Goal: Task Accomplishment & Management: Complete application form

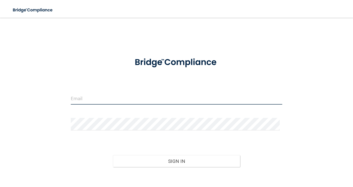
type input "[EMAIL_ADDRESS][DOMAIN_NAME]"
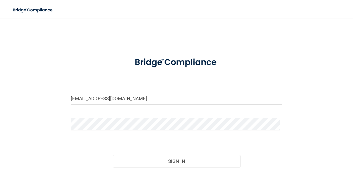
scroll to position [29, 0]
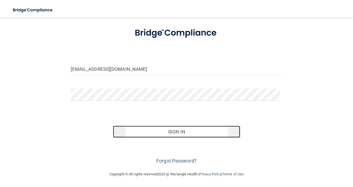
click at [197, 128] on button "Sign In" at bounding box center [176, 132] width 127 height 12
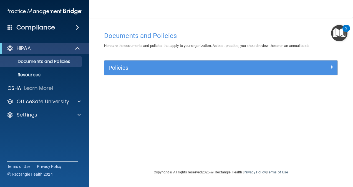
click at [76, 26] on span at bounding box center [77, 27] width 3 height 7
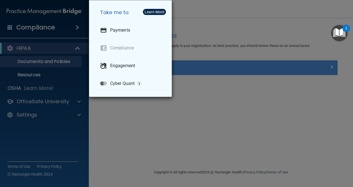
click at [73, 61] on div "Take me to: Payments Compliance Engagement Cyber Quant" at bounding box center [176, 93] width 353 height 187
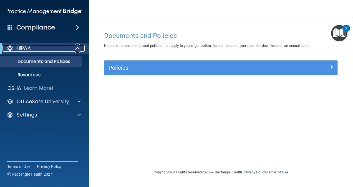
click at [56, 48] on div "HIPAA" at bounding box center [36, 48] width 69 height 7
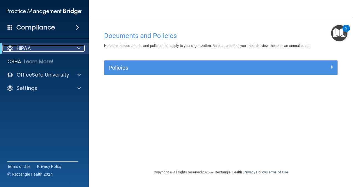
click at [56, 48] on div "HIPAA" at bounding box center [36, 48] width 69 height 7
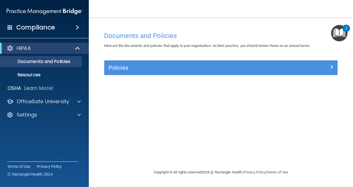
click at [11, 28] on span at bounding box center [9, 27] width 5 height 5
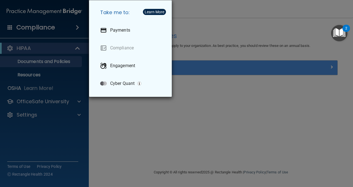
click at [146, 12] on div "Learn More" at bounding box center [155, 12] width 20 height 4
click at [207, 28] on div "Take me to: Payments Compliance Engagement Cyber Quant" at bounding box center [176, 93] width 353 height 187
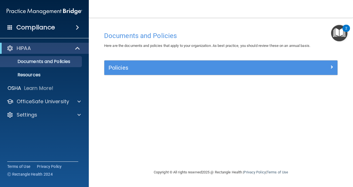
click at [78, 26] on span at bounding box center [77, 27] width 3 height 7
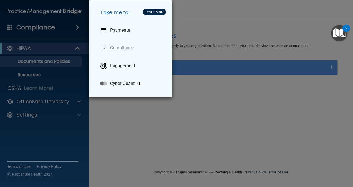
click at [232, 146] on div "Take me to: Payments Compliance Engagement Cyber Quant" at bounding box center [176, 93] width 353 height 187
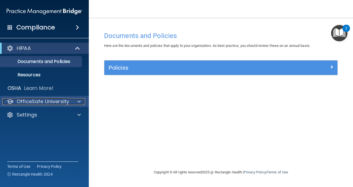
click at [84, 101] on div at bounding box center [78, 101] width 14 height 7
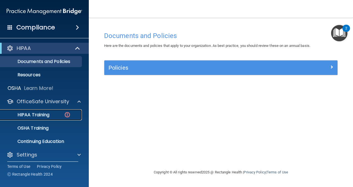
click at [50, 113] on div "HIPAA Training" at bounding box center [42, 115] width 76 height 6
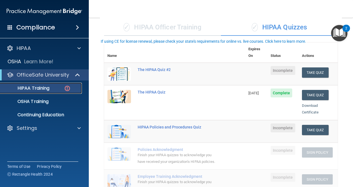
scroll to position [56, 0]
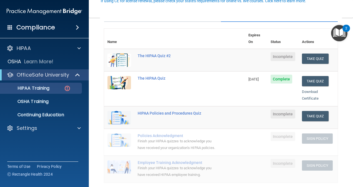
click at [281, 52] on span "Incomplete" at bounding box center [283, 56] width 25 height 9
click at [302, 54] on button "Take Quiz" at bounding box center [315, 59] width 27 height 10
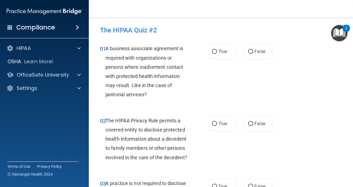
click at [339, 29] on img "Open Resource Center, 2 new notifications" at bounding box center [339, 33] width 16 height 16
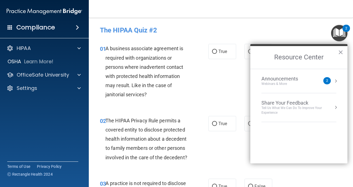
click at [305, 31] on h4 "The HIPAA Quiz #2" at bounding box center [221, 30] width 242 height 7
click at [340, 51] on button "×" at bounding box center [340, 52] width 5 height 9
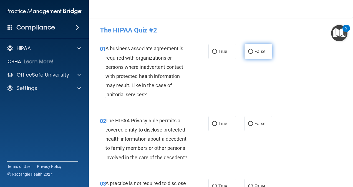
click at [245, 51] on label "False" at bounding box center [259, 51] width 28 height 15
click at [248, 51] on input "False" at bounding box center [250, 52] width 5 height 4
radio input "true"
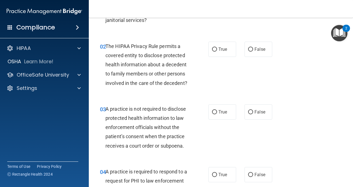
scroll to position [83, 0]
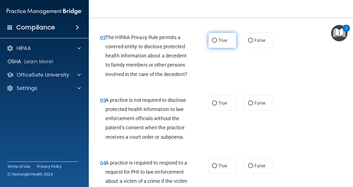
click at [212, 45] on label "True" at bounding box center [223, 40] width 28 height 15
click at [212, 43] on input "True" at bounding box center [214, 41] width 5 height 4
radio input "true"
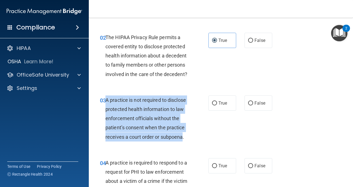
drag, startPoint x: 106, startPoint y: 108, endPoint x: 184, endPoint y: 148, distance: 87.4
click at [184, 140] on span "A practice is not required to disclose protected health information to law enfo…" at bounding box center [146, 118] width 81 height 43
drag, startPoint x: 184, startPoint y: 148, endPoint x: 170, endPoint y: 136, distance: 18.1
copy span "A practice is not required to disclose protected health information to law enfo…"
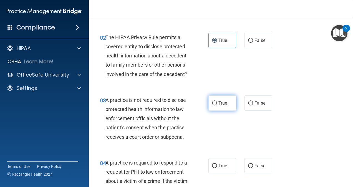
click at [215, 110] on label "True" at bounding box center [223, 103] width 28 height 15
click at [215, 106] on input "True" at bounding box center [214, 103] width 5 height 4
radio input "true"
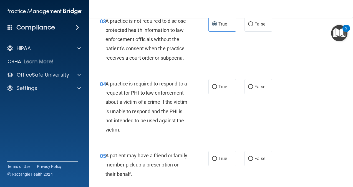
scroll to position [167, 0]
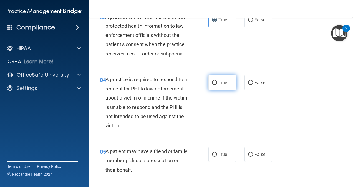
click at [214, 85] on input "True" at bounding box center [214, 83] width 5 height 4
radio input "true"
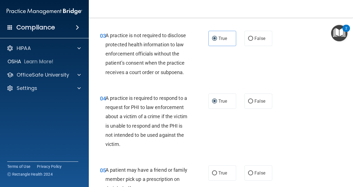
scroll to position [83, 0]
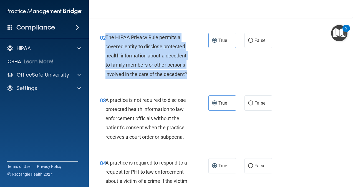
drag, startPoint x: 140, startPoint y: 84, endPoint x: 105, endPoint y: 34, distance: 61.5
click at [105, 34] on div "02 The HIPAA Privacy Rule permits a covered entity to disclose protected health…" at bounding box center [154, 57] width 125 height 49
drag, startPoint x: 105, startPoint y: 34, endPoint x: 118, endPoint y: 41, distance: 14.9
copy div "The HIPAA Privacy Rule permits a covered entity to disclose protected health in…"
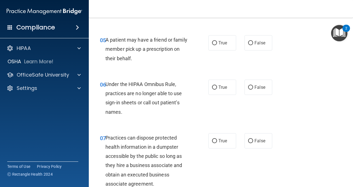
scroll to position [257, 0]
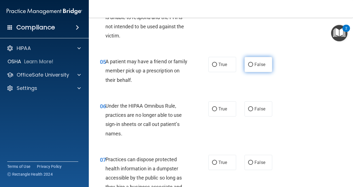
click at [249, 72] on label "False" at bounding box center [259, 64] width 28 height 15
click at [249, 67] on input "False" at bounding box center [250, 65] width 5 height 4
radio input "true"
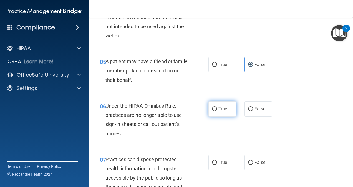
click at [228, 114] on label "True" at bounding box center [223, 108] width 28 height 15
click at [217, 111] on input "True" at bounding box center [214, 109] width 5 height 4
radio input "true"
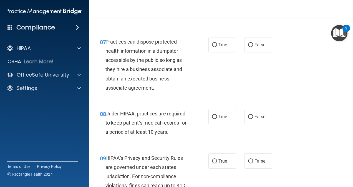
scroll to position [383, 0]
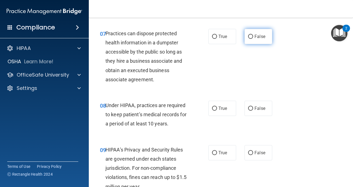
click at [253, 44] on label "False" at bounding box center [259, 36] width 28 height 15
click at [253, 39] on input "False" at bounding box center [250, 37] width 5 height 4
radio input "true"
click at [218, 114] on label "True" at bounding box center [223, 108] width 28 height 15
click at [217, 111] on input "True" at bounding box center [214, 109] width 5 height 4
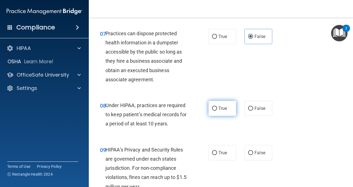
radio input "true"
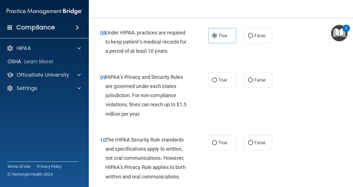
scroll to position [445, 0]
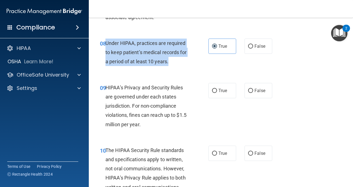
drag, startPoint x: 169, startPoint y: 73, endPoint x: 107, endPoint y: 54, distance: 65.4
click at [107, 54] on div "Under HIPAA, practices are required to keep patient’s medical records for a per…" at bounding box center [150, 53] width 88 height 28
click at [248, 49] on input "False" at bounding box center [250, 46] width 5 height 4
radio input "true"
radio input "false"
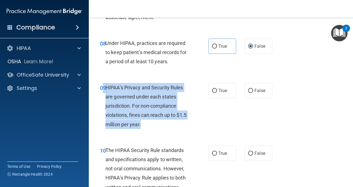
drag, startPoint x: 105, startPoint y: 96, endPoint x: 175, endPoint y: 130, distance: 78.4
click at [175, 130] on div "09 HIPAA’s Privacy and Security Rules are governed under each states jurisdicti…" at bounding box center [154, 107] width 125 height 49
drag, startPoint x: 175, startPoint y: 130, endPoint x: 148, endPoint y: 119, distance: 28.8
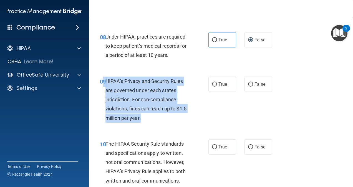
scroll to position [440, 0]
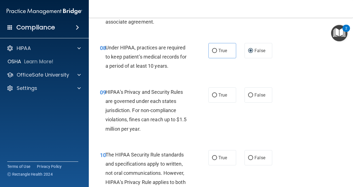
click at [348, 80] on main "- The HIPAA Quiz #2 This quiz doesn’t expire until . Are you sure you want to t…" at bounding box center [221, 102] width 264 height 169
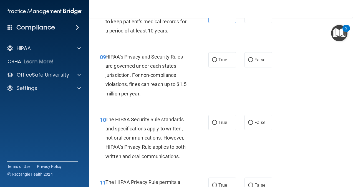
scroll to position [477, 0]
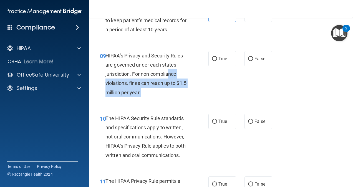
drag, startPoint x: 169, startPoint y: 84, endPoint x: 172, endPoint y: 101, distance: 17.5
click at [172, 97] on div "HIPAA’s Privacy and Security Rules are governed under each states jurisdiction.…" at bounding box center [150, 74] width 88 height 46
click at [173, 97] on div "HIPAA’s Privacy and Security Rules are governed under each states jurisdiction.…" at bounding box center [150, 74] width 88 height 46
click at [163, 97] on div "HIPAA’s Privacy and Security Rules are governed under each states jurisdiction.…" at bounding box center [150, 74] width 88 height 46
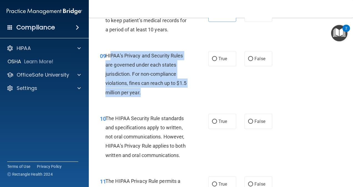
drag, startPoint x: 112, startPoint y: 66, endPoint x: 152, endPoint y: 101, distance: 53.7
click at [152, 97] on div "HIPAA’s Privacy and Security Rules are governed under each states jurisdiction.…" at bounding box center [150, 74] width 88 height 46
drag, startPoint x: 152, startPoint y: 101, endPoint x: 164, endPoint y: 106, distance: 13.2
click at [164, 97] on div "HIPAA’s Privacy and Security Rules are governed under each states jurisdiction.…" at bounding box center [150, 74] width 88 height 46
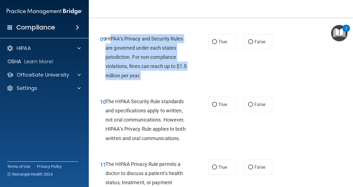
scroll to position [496, 0]
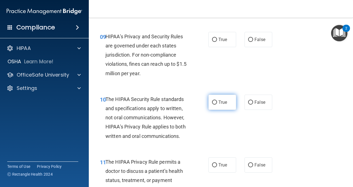
click at [219, 105] on span "True" at bounding box center [223, 102] width 9 height 5
click at [213, 105] on input "True" at bounding box center [214, 103] width 5 height 4
radio input "true"
click at [325, 130] on div "10 The HIPAA Security Rule standards and specifications apply to written, not o…" at bounding box center [221, 119] width 250 height 63
click at [212, 42] on input "True" at bounding box center [214, 40] width 5 height 4
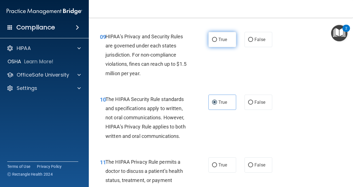
radio input "true"
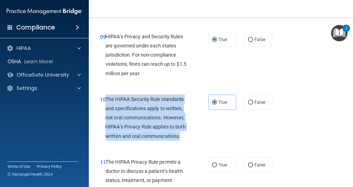
drag, startPoint x: 107, startPoint y: 108, endPoint x: 182, endPoint y: 146, distance: 84.6
click at [182, 141] on div "The HIPAA Security Rule standards and specifications apply to written, not oral…" at bounding box center [150, 118] width 88 height 46
drag, startPoint x: 182, startPoint y: 146, endPoint x: 163, endPoint y: 140, distance: 19.8
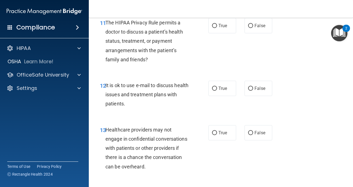
scroll to position [639, 0]
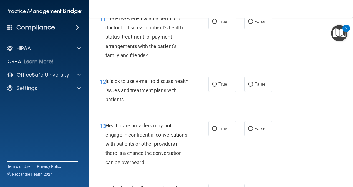
click at [347, 87] on main "- The HIPAA Quiz #2 This quiz doesn’t expire until . Are you sure you want to t…" at bounding box center [221, 102] width 264 height 169
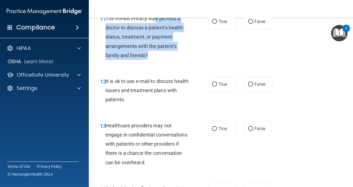
drag, startPoint x: 155, startPoint y: 27, endPoint x: 176, endPoint y: 66, distance: 43.9
click at [176, 60] on div "The HIPAA Privacy Rule permits a doctor to discuss a patient’s health status, t…" at bounding box center [150, 37] width 88 height 46
drag, startPoint x: 176, startPoint y: 66, endPoint x: 173, endPoint y: 61, distance: 6.3
click at [173, 60] on div "The HIPAA Privacy Rule permits a doctor to discuss a patient’s health status, t…" at bounding box center [150, 37] width 88 height 46
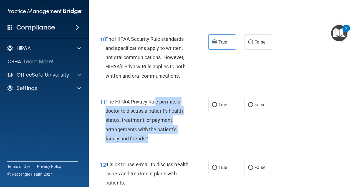
scroll to position [584, 0]
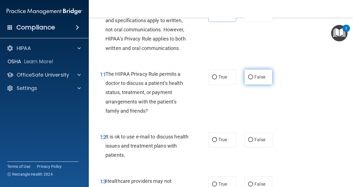
click at [245, 85] on label "False" at bounding box center [259, 76] width 28 height 15
click at [248, 79] on input "False" at bounding box center [250, 77] width 5 height 4
radio input "true"
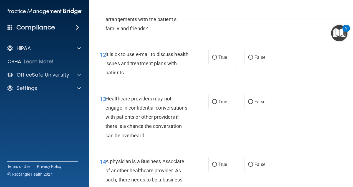
scroll to position [667, 0]
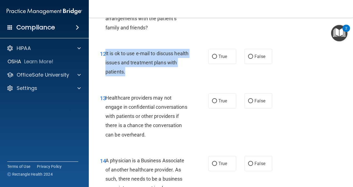
drag, startPoint x: 135, startPoint y: 79, endPoint x: 105, endPoint y: 61, distance: 35.1
click at [106, 61] on div "It is ok to use e-mail to discuss health issues and treatment plans with patien…" at bounding box center [150, 63] width 88 height 28
drag, startPoint x: 105, startPoint y: 61, endPoint x: 116, endPoint y: 63, distance: 10.5
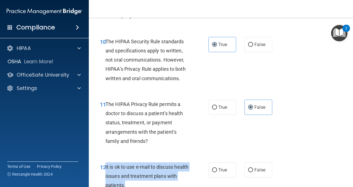
scroll to position [646, 0]
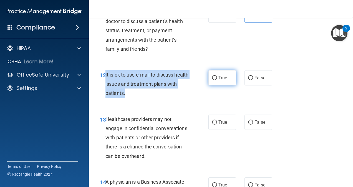
drag, startPoint x: 212, startPoint y: 86, endPoint x: 217, endPoint y: 89, distance: 5.6
click at [212, 80] on input "True" at bounding box center [214, 78] width 5 height 4
radio input "true"
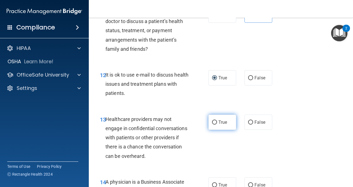
click at [219, 125] on span "True" at bounding box center [223, 122] width 9 height 5
click at [216, 125] on input "True" at bounding box center [214, 123] width 5 height 4
radio input "true"
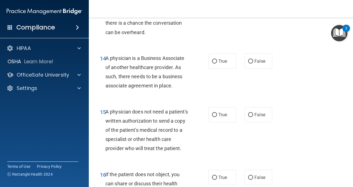
scroll to position [776, 0]
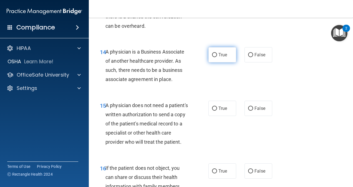
click at [212, 57] on input "True" at bounding box center [214, 55] width 5 height 4
radio input "true"
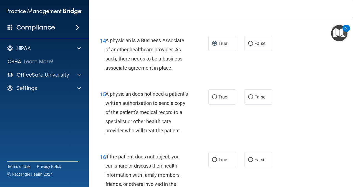
scroll to position [804, 0]
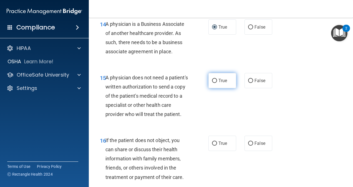
click at [218, 88] on label "True" at bounding box center [223, 80] width 28 height 15
click at [217, 83] on input "True" at bounding box center [214, 81] width 5 height 4
radio input "true"
click at [248, 88] on label "False" at bounding box center [259, 80] width 28 height 15
click at [248, 83] on input "False" at bounding box center [250, 81] width 5 height 4
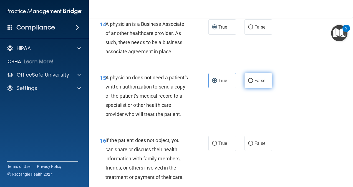
radio input "true"
radio input "false"
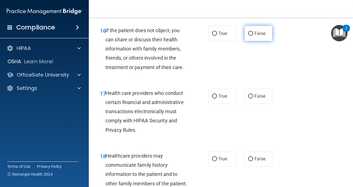
scroll to position [915, 0]
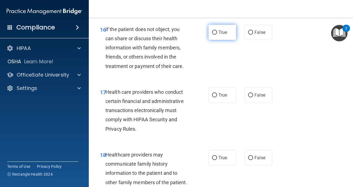
click at [214, 40] on label "True" at bounding box center [223, 32] width 28 height 15
click at [214, 35] on input "True" at bounding box center [214, 33] width 5 height 4
radio input "true"
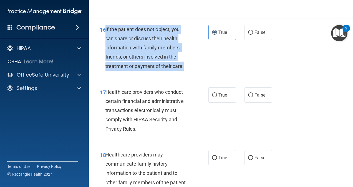
drag, startPoint x: 187, startPoint y: 85, endPoint x: 106, endPoint y: 47, distance: 90.4
click at [106, 47] on div "If the patient does not object, you can share or discuss their health informati…" at bounding box center [150, 48] width 88 height 46
drag, startPoint x: 106, startPoint y: 47, endPoint x: 161, endPoint y: 69, distance: 60.0
click at [215, 97] on input "True" at bounding box center [214, 95] width 5 height 4
radio input "true"
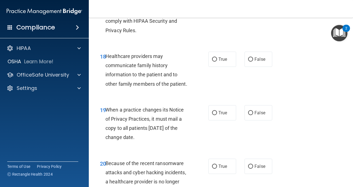
scroll to position [1018, 0]
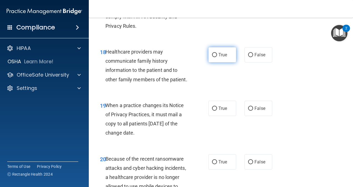
click at [220, 62] on label "True" at bounding box center [223, 54] width 28 height 15
click at [217, 57] on input "True" at bounding box center [214, 55] width 5 height 4
radio input "true"
click at [248, 57] on input "False" at bounding box center [250, 55] width 5 height 4
radio input "true"
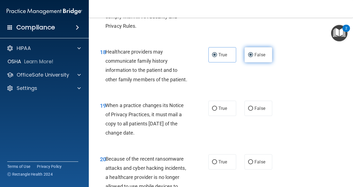
radio input "false"
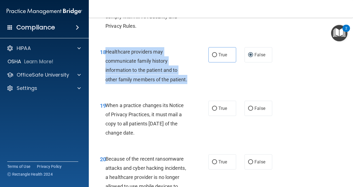
drag, startPoint x: 106, startPoint y: 70, endPoint x: 156, endPoint y: 108, distance: 62.6
click at [156, 84] on div "Healthcare providers may communicate family history information to the patient …" at bounding box center [150, 65] width 88 height 37
drag, startPoint x: 156, startPoint y: 108, endPoint x: 155, endPoint y: 92, distance: 15.3
drag, startPoint x: 156, startPoint y: 162, endPoint x: 106, endPoint y: 130, distance: 59.6
click at [106, 130] on div "When a practice changes its Notice of Privacy Practices, it must mail a copy to…" at bounding box center [150, 119] width 88 height 37
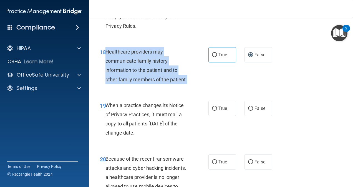
drag, startPoint x: 106, startPoint y: 130, endPoint x: 115, endPoint y: 134, distance: 10.4
click at [250, 111] on input "False" at bounding box center [250, 109] width 5 height 4
radio input "true"
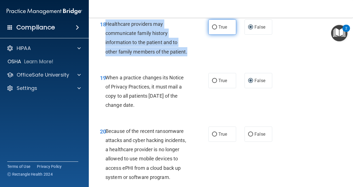
click at [213, 29] on input "True" at bounding box center [214, 27] width 5 height 4
radio input "true"
radio input "false"
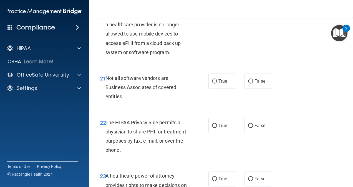
scroll to position [1153, 0]
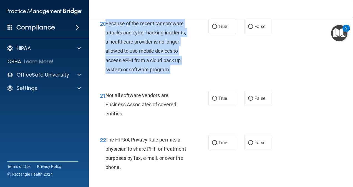
drag, startPoint x: 173, startPoint y: 99, endPoint x: 106, endPoint y: 48, distance: 83.7
click at [106, 48] on div "Because of the recent ransomware attacks and cyber hacking incidents, a healthc…" at bounding box center [150, 46] width 88 height 55
drag, startPoint x: 106, startPoint y: 48, endPoint x: 115, endPoint y: 59, distance: 14.1
click at [212, 29] on input "True" at bounding box center [214, 27] width 5 height 4
radio input "true"
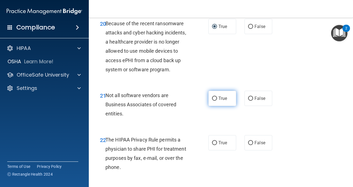
click at [219, 101] on span "True" at bounding box center [223, 98] width 9 height 5
click at [217, 101] on input "True" at bounding box center [214, 99] width 5 height 4
radio input "true"
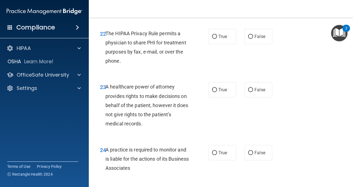
scroll to position [1264, 0]
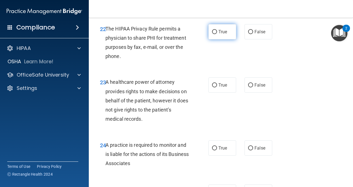
click at [223, 39] on label "True" at bounding box center [223, 31] width 28 height 15
click at [217, 34] on input "True" at bounding box center [214, 32] width 5 height 4
radio input "true"
click at [222, 88] on span "True" at bounding box center [223, 84] width 9 height 5
click at [217, 87] on input "True" at bounding box center [214, 85] width 5 height 4
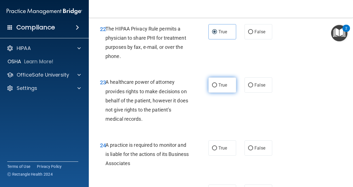
radio input "true"
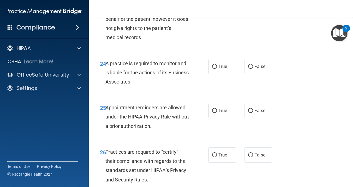
scroll to position [1376, 0]
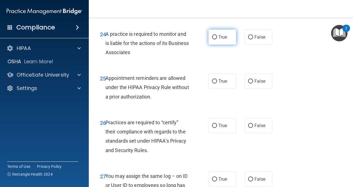
click at [213, 39] on input "True" at bounding box center [214, 37] width 5 height 4
radio input "true"
click at [209, 89] on label "True" at bounding box center [223, 81] width 28 height 15
click at [212, 84] on input "True" at bounding box center [214, 81] width 5 height 4
radio input "true"
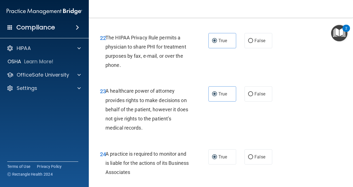
scroll to position [1215, 0]
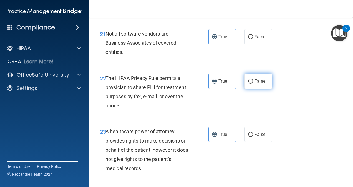
click at [249, 84] on input "False" at bounding box center [250, 81] width 5 height 4
radio input "true"
radio input "false"
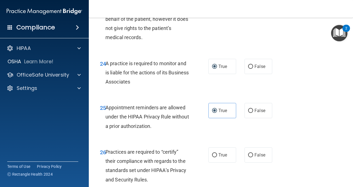
scroll to position [1354, 0]
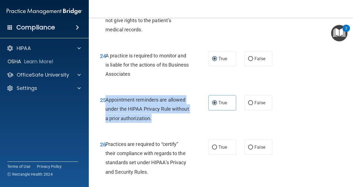
drag, startPoint x: 176, startPoint y: 148, endPoint x: 105, endPoint y: 131, distance: 72.7
click at [106, 123] on div "Appointment reminders are allowed under the HIPAA Privacy Rule without a prior …" at bounding box center [150, 109] width 88 height 28
drag, startPoint x: 105, startPoint y: 131, endPoint x: 115, endPoint y: 132, distance: 10.0
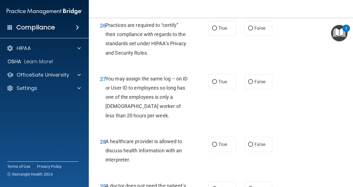
scroll to position [1464, 0]
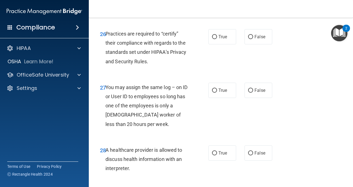
click at [161, 66] on div "Practices are required to “certify” their compliance with regards to the standa…" at bounding box center [150, 47] width 88 height 37
click at [212, 39] on input "True" at bounding box center [214, 37] width 5 height 4
radio input "true"
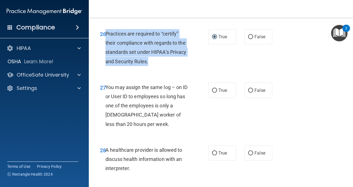
drag, startPoint x: 178, startPoint y: 89, endPoint x: 107, endPoint y: 61, distance: 76.2
click at [107, 61] on div "Practices are required to “certify” their compliance with regards to the standa…" at bounding box center [150, 47] width 88 height 37
drag, startPoint x: 107, startPoint y: 61, endPoint x: 123, endPoint y: 63, distance: 16.5
click at [248, 39] on input "False" at bounding box center [250, 37] width 5 height 4
radio input "true"
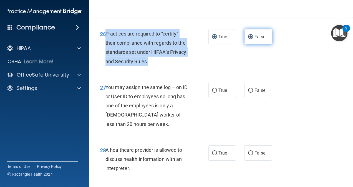
radio input "false"
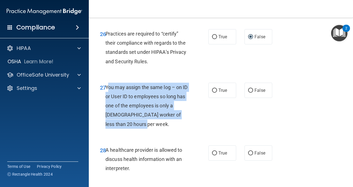
drag, startPoint x: 107, startPoint y: 114, endPoint x: 174, endPoint y: 157, distance: 79.8
click at [174, 132] on div "27 You may assign the same log – on ID or User ID to employees so long has one …" at bounding box center [154, 107] width 125 height 49
drag, startPoint x: 174, startPoint y: 157, endPoint x: 146, endPoint y: 149, distance: 29.6
click at [146, 129] on div "You may assign the same log – on ID or User ID to employees so long has one of …" at bounding box center [150, 106] width 88 height 46
click at [145, 129] on div "You may assign the same log – on ID or User ID to employees so long has one of …" at bounding box center [150, 106] width 88 height 46
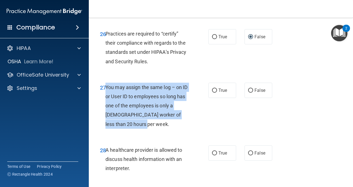
drag, startPoint x: 144, startPoint y: 154, endPoint x: 106, endPoint y: 117, distance: 52.6
click at [106, 117] on div "You may assign the same log – on ID or User ID to employees so long has one of …" at bounding box center [150, 106] width 88 height 46
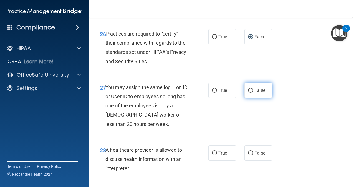
click at [254, 98] on label "False" at bounding box center [259, 90] width 28 height 15
click at [253, 93] on input "False" at bounding box center [250, 91] width 5 height 4
radio input "true"
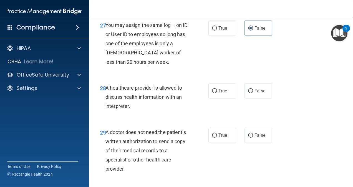
scroll to position [1522, 0]
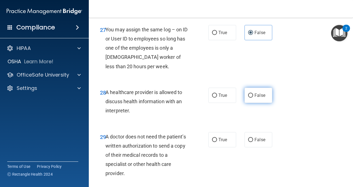
click at [245, 103] on label "False" at bounding box center [259, 95] width 28 height 15
click at [248, 98] on input "False" at bounding box center [250, 96] width 5 height 4
radio input "true"
click at [209, 103] on label "True" at bounding box center [223, 95] width 28 height 15
click at [212, 98] on input "True" at bounding box center [214, 96] width 5 height 4
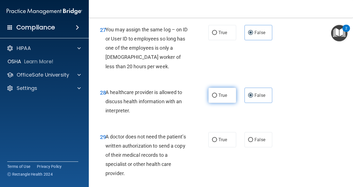
radio input "true"
radio input "false"
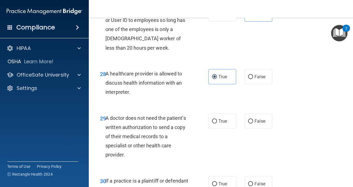
scroll to position [1578, 0]
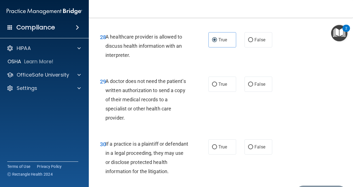
drag, startPoint x: 306, startPoint y: 155, endPoint x: 324, endPoint y: 171, distance: 23.8
click at [324, 171] on div "30 If a practice is a plaintiff or defendant in a legal proceeding, they may us…" at bounding box center [221, 159] width 250 height 54
click at [254, 92] on label "False" at bounding box center [259, 84] width 28 height 15
click at [253, 87] on input "False" at bounding box center [250, 84] width 5 height 4
radio input "true"
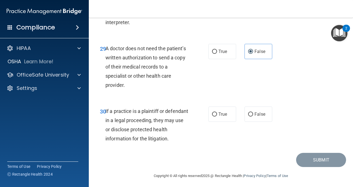
scroll to position [1633, 0]
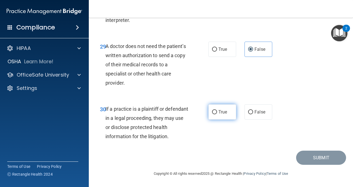
click at [214, 114] on input "True" at bounding box center [214, 112] width 5 height 4
radio input "true"
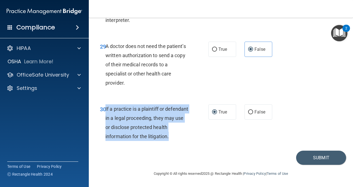
drag, startPoint x: 195, startPoint y: 141, endPoint x: 105, endPoint y: 117, distance: 93.2
click at [105, 117] on div "30 If a practice is a plaintiff or defendant in a legal proceeding, they may us…" at bounding box center [154, 124] width 125 height 40
drag, startPoint x: 105, startPoint y: 117, endPoint x: 111, endPoint y: 116, distance: 5.6
click at [323, 163] on button "Submit" at bounding box center [321, 158] width 50 height 14
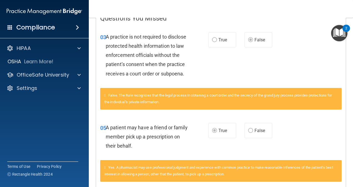
scroll to position [56, 0]
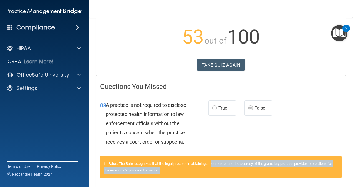
drag, startPoint x: 215, startPoint y: 172, endPoint x: 313, endPoint y: 182, distance: 98.2
click at [313, 178] on div "False. The Rule recognizes that the legal process in obtaining a court order an…" at bounding box center [221, 167] width 242 height 22
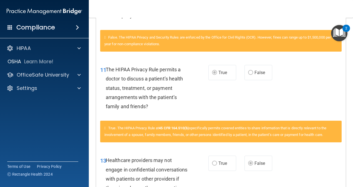
scroll to position [389, 0]
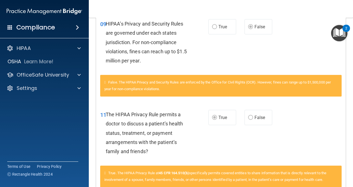
drag, startPoint x: 230, startPoint y: 150, endPoint x: 213, endPoint y: 186, distance: 40.4
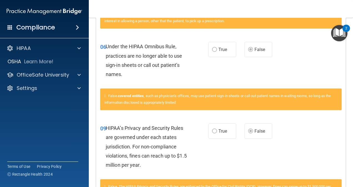
scroll to position [278, 0]
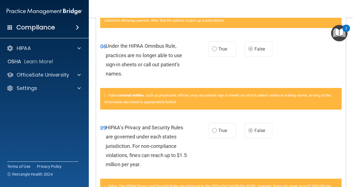
drag, startPoint x: 196, startPoint y: 23, endPoint x: 230, endPoint y: 25, distance: 33.9
click at [230, 25] on div "Yes. A pharmacist may use professional judgment and experience with common prac…" at bounding box center [221, 17] width 242 height 22
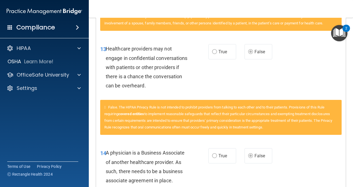
scroll to position [555, 0]
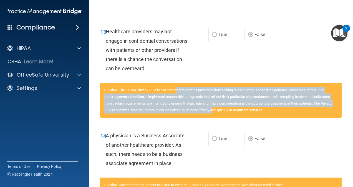
drag, startPoint x: 180, startPoint y: 106, endPoint x: 246, endPoint y: 125, distance: 68.6
click at [246, 112] on span "False. The HIPAA Privacy Rule is not intended to prohibit providers from talkin…" at bounding box center [218, 100] width 228 height 24
click at [240, 112] on span "False. The HIPAA Privacy Rule is not intended to prohibit providers from talkin…" at bounding box center [218, 100] width 228 height 24
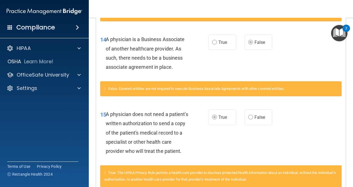
scroll to position [666, 0]
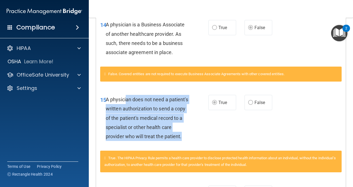
drag, startPoint x: 126, startPoint y: 114, endPoint x: 151, endPoint y: 168, distance: 59.5
click at [151, 144] on div "15 A physician does not need a patient's written authorization to send a copy o…" at bounding box center [154, 119] width 125 height 49
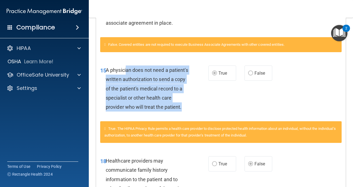
scroll to position [751, 0]
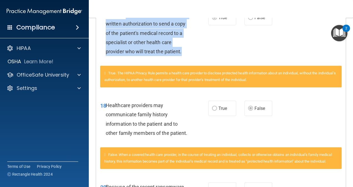
click at [183, 49] on span "A physician does not need a patient's written authorization to send a copy of t…" at bounding box center [147, 33] width 82 height 43
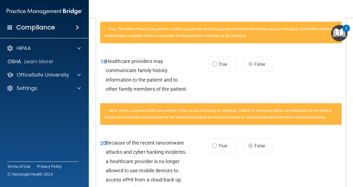
scroll to position [807, 0]
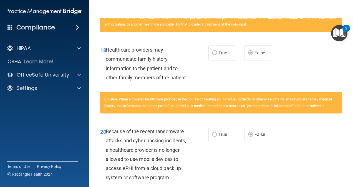
drag, startPoint x: 183, startPoint y: 52, endPoint x: 143, endPoint y: 87, distance: 53.2
click at [143, 82] on div "Healthcare providers may communicate family history information to the patient …" at bounding box center [149, 63] width 87 height 37
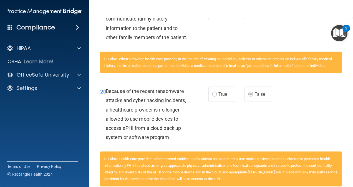
scroll to position [835, 0]
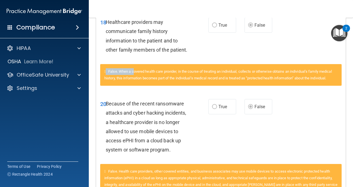
drag, startPoint x: 129, startPoint y: 109, endPoint x: 102, endPoint y: 105, distance: 27.1
click at [102, 86] on div "False. When a covered health care provider, in the course of treating an indivi…" at bounding box center [221, 75] width 242 height 22
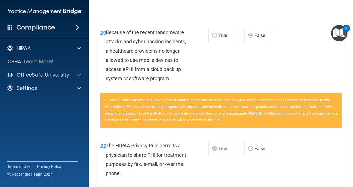
scroll to position [918, 0]
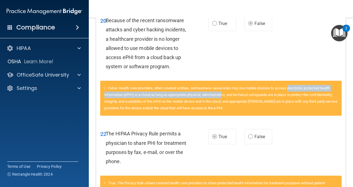
drag, startPoint x: 235, startPoint y: 133, endPoint x: 291, endPoint y: 123, distance: 56.7
click at [291, 116] on div "False. Health care providers, other covered entities, and business associates m…" at bounding box center [221, 98] width 242 height 35
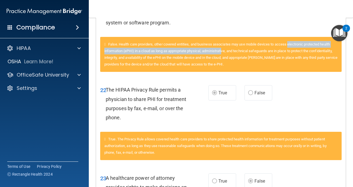
scroll to position [973, 0]
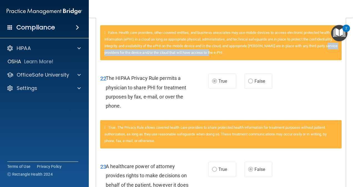
drag, startPoint x: 130, startPoint y: 95, endPoint x: 249, endPoint y: 92, distance: 119.1
click at [249, 60] on div "False. Health care providers, other covered entities, and business associates m…" at bounding box center [221, 42] width 242 height 35
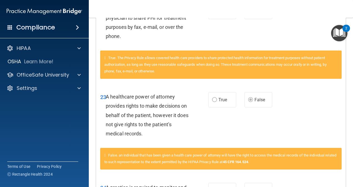
scroll to position [1057, 0]
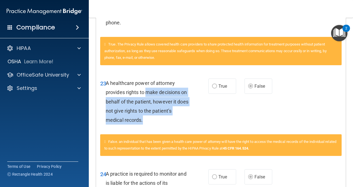
drag, startPoint x: 148, startPoint y: 133, endPoint x: 147, endPoint y: 159, distance: 26.7
click at [147, 125] on div "A healthcare power of attorney provides rights to make decisions on behalf of t…" at bounding box center [149, 102] width 87 height 46
drag, startPoint x: 147, startPoint y: 159, endPoint x: 177, endPoint y: 160, distance: 30.0
click at [177, 125] on div "A healthcare power of attorney provides rights to make decisions on behalf of t…" at bounding box center [149, 102] width 87 height 46
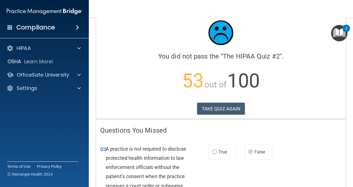
scroll to position [0, 0]
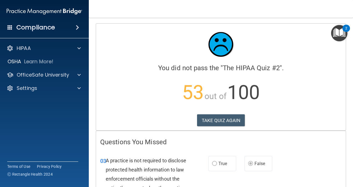
click at [280, 35] on div at bounding box center [221, 44] width 242 height 33
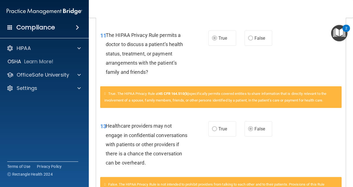
click at [296, 36] on div "11 The HIPAA Privacy Rule permits a doctor to discuss a patient’s health status…" at bounding box center [221, 55] width 250 height 63
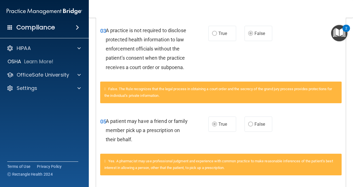
scroll to position [0, 0]
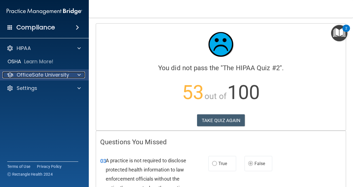
click at [76, 74] on div at bounding box center [78, 75] width 14 height 7
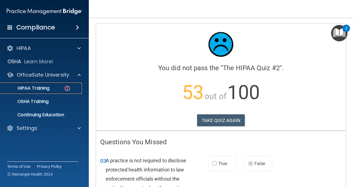
click at [59, 88] on div "HIPAA Training" at bounding box center [42, 89] width 76 height 6
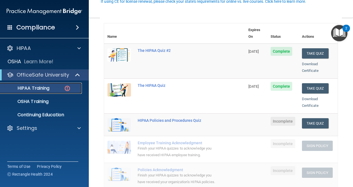
scroll to position [111, 0]
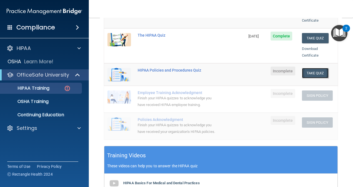
click at [310, 70] on button "Take Quiz" at bounding box center [315, 73] width 27 height 10
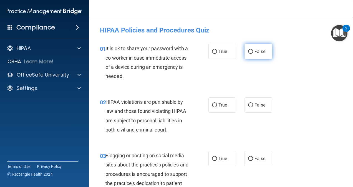
click at [246, 56] on label "False" at bounding box center [259, 51] width 28 height 15
click at [248, 54] on input "False" at bounding box center [250, 52] width 5 height 4
radio input "true"
click at [225, 106] on label "True" at bounding box center [223, 104] width 28 height 15
click at [217, 106] on input "True" at bounding box center [214, 105] width 5 height 4
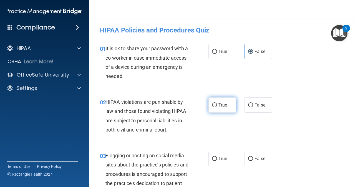
radio input "true"
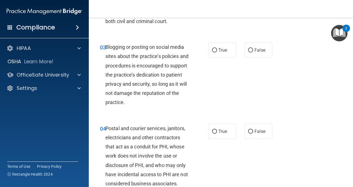
scroll to position [130, 0]
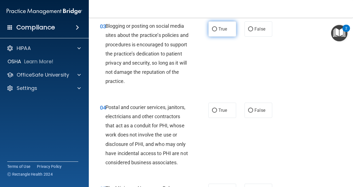
click at [222, 29] on span "True" at bounding box center [223, 28] width 9 height 5
click at [217, 29] on input "True" at bounding box center [214, 29] width 5 height 4
radio input "true"
click at [223, 114] on label "True" at bounding box center [223, 110] width 28 height 15
click at [217, 113] on input "True" at bounding box center [214, 111] width 5 height 4
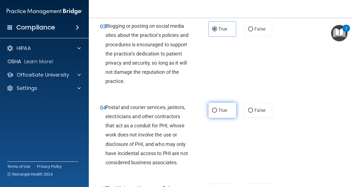
radio input "true"
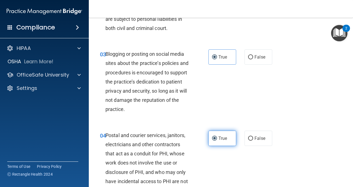
scroll to position [74, 0]
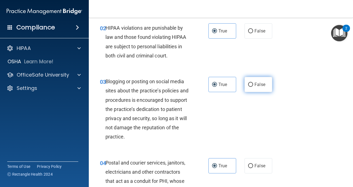
click at [248, 86] on input "False" at bounding box center [250, 85] width 5 height 4
radio input "true"
click at [209, 84] on label "True" at bounding box center [223, 84] width 28 height 15
click at [212, 84] on input "True" at bounding box center [214, 85] width 5 height 4
radio input "true"
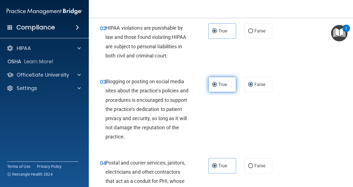
radio input "false"
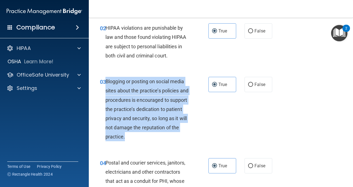
drag, startPoint x: 150, startPoint y: 142, endPoint x: 106, endPoint y: 81, distance: 75.0
click at [106, 81] on div "03 Blogging or posting on social media sites about the practice’s policies and …" at bounding box center [154, 110] width 125 height 67
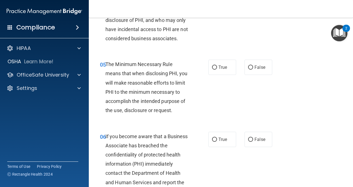
scroll to position [268, 0]
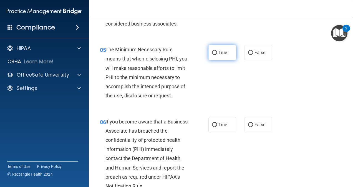
click at [212, 55] on input "True" at bounding box center [214, 53] width 5 height 4
radio input "true"
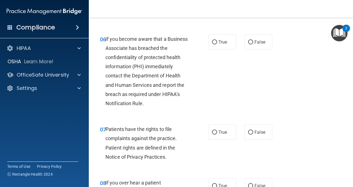
scroll to position [352, 0]
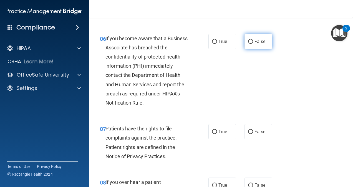
click at [249, 49] on label "False" at bounding box center [259, 41] width 28 height 15
click at [249, 44] on input "False" at bounding box center [250, 42] width 5 height 4
radio input "true"
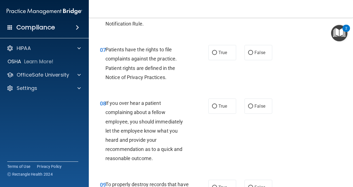
scroll to position [435, 0]
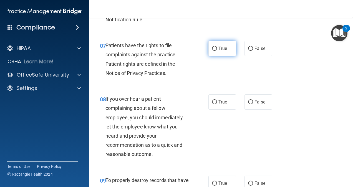
click at [215, 51] on input "True" at bounding box center [214, 49] width 5 height 4
radio input "true"
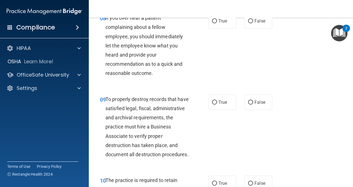
scroll to position [518, 0]
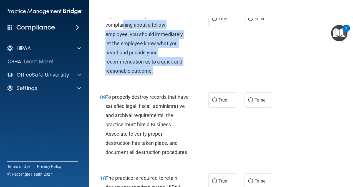
drag, startPoint x: 165, startPoint y: 91, endPoint x: 124, endPoint y: 45, distance: 61.2
click at [124, 45] on div "If you over hear a patient complaining about a fellow employee, you should imme…" at bounding box center [150, 43] width 88 height 65
drag, startPoint x: 124, startPoint y: 45, endPoint x: 134, endPoint y: 69, distance: 25.9
click at [134, 69] on span "If you over hear a patient complaining about a fellow employee, you should imme…" at bounding box center [144, 43] width 77 height 61
click at [212, 21] on input "True" at bounding box center [214, 19] width 5 height 4
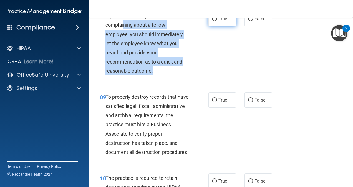
radio input "true"
click at [153, 76] on div "If you over hear a patient complaining about a fellow employee, you should imme…" at bounding box center [150, 43] width 88 height 65
click at [159, 76] on div "If you over hear a patient complaining about a fellow employee, you should imme…" at bounding box center [150, 43] width 88 height 65
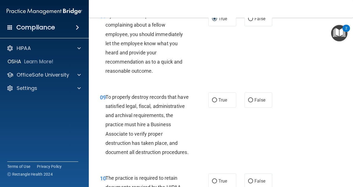
click at [140, 86] on div "08 If you over hear a patient complaining about a fellow employee, you should i…" at bounding box center [221, 44] width 250 height 81
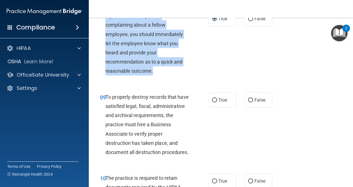
drag, startPoint x: 156, startPoint y: 92, endPoint x: 105, endPoint y: 33, distance: 78.2
click at [106, 33] on div "If you over hear a patient complaining about a fellow employee, you should imme…" at bounding box center [150, 43] width 88 height 65
drag, startPoint x: 105, startPoint y: 33, endPoint x: 108, endPoint y: 35, distance: 3.9
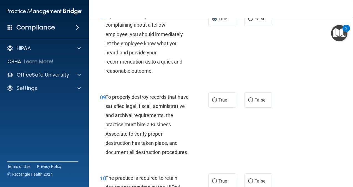
click at [170, 142] on span "To properly destroy records that have satisfied legal, fiscal, administrative a…" at bounding box center [147, 124] width 83 height 61
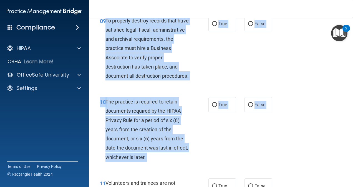
scroll to position [614, 0]
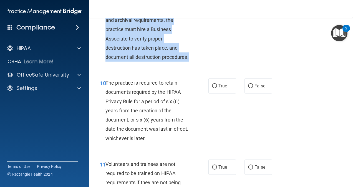
drag, startPoint x: 106, startPoint y: 114, endPoint x: 144, endPoint y: 87, distance: 47.0
click at [144, 62] on div "To properly destroy records that have satisfied legal, fiscal, administrative a…" at bounding box center [150, 29] width 88 height 65
drag, startPoint x: 144, startPoint y: 87, endPoint x: 137, endPoint y: 68, distance: 19.9
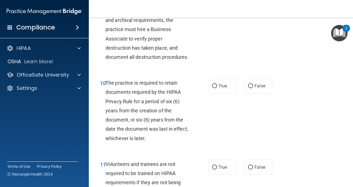
click at [245, 12] on label "False" at bounding box center [259, 4] width 28 height 15
click at [248, 7] on input "False" at bounding box center [250, 5] width 5 height 4
radio input "true"
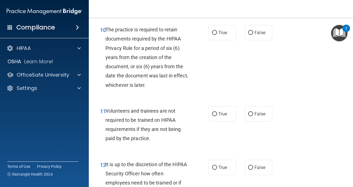
scroll to position [669, 0]
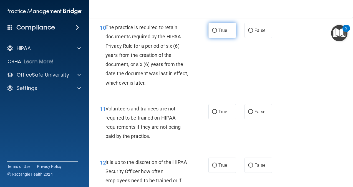
click at [232, 38] on label "True" at bounding box center [223, 30] width 28 height 15
click at [217, 33] on input "True" at bounding box center [214, 31] width 5 height 4
radio input "true"
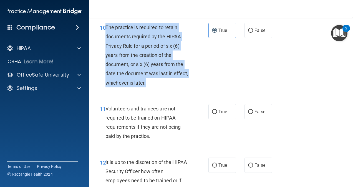
drag, startPoint x: 165, startPoint y: 113, endPoint x: 106, endPoint y: 59, distance: 79.6
click at [106, 59] on div "The practice is required to retain documents required by the HIPAA Privacy Rule…" at bounding box center [150, 55] width 88 height 65
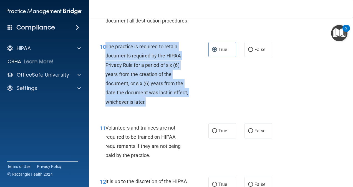
scroll to position [641, 0]
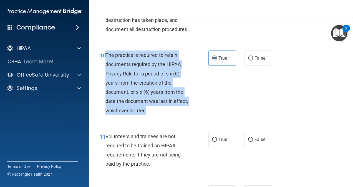
drag, startPoint x: 109, startPoint y: 59, endPoint x: 108, endPoint y: 110, distance: 50.5
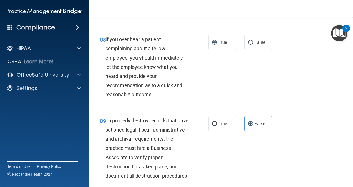
scroll to position [447, 0]
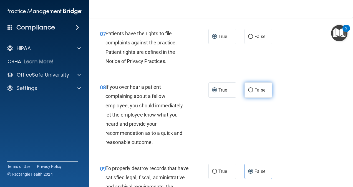
click at [251, 98] on label "False" at bounding box center [259, 89] width 28 height 15
click at [251, 92] on input "False" at bounding box center [250, 90] width 5 height 4
radio input "true"
radio input "false"
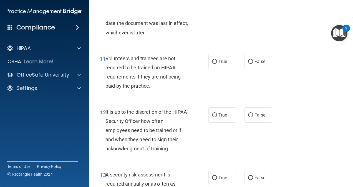
scroll to position [725, 0]
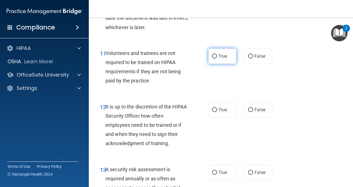
click at [220, 64] on label "True" at bounding box center [223, 56] width 28 height 15
click at [217, 59] on input "True" at bounding box center [214, 56] width 5 height 4
radio input "true"
click at [225, 112] on span "True" at bounding box center [223, 109] width 9 height 5
click at [217, 112] on input "True" at bounding box center [214, 110] width 5 height 4
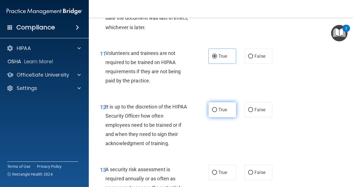
radio input "true"
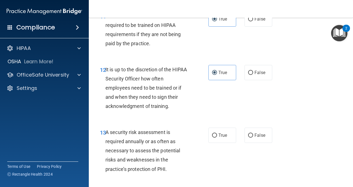
scroll to position [780, 0]
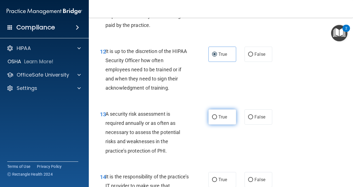
click at [222, 125] on label "True" at bounding box center [223, 116] width 28 height 15
click at [217, 119] on input "True" at bounding box center [214, 117] width 5 height 4
radio input "true"
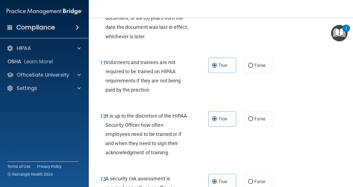
scroll to position [697, 0]
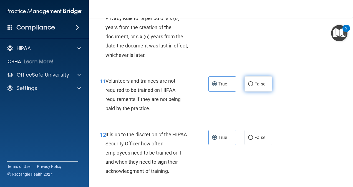
click at [255, 92] on label "False" at bounding box center [259, 83] width 28 height 15
click at [253, 86] on input "False" at bounding box center [250, 84] width 5 height 4
radio input "true"
radio input "false"
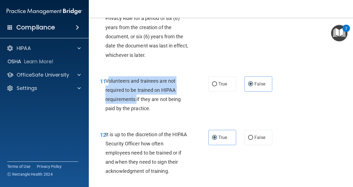
drag, startPoint x: 107, startPoint y: 107, endPoint x: 137, endPoint y: 129, distance: 37.2
click at [137, 112] on span "Volunteers and trainees are not required to be trained on HIPAA requirements if…" at bounding box center [143, 95] width 75 height 34
click at [136, 112] on span "Volunteers and trainees are not required to be trained on HIPAA requirements if…" at bounding box center [143, 95] width 75 height 34
drag, startPoint x: 136, startPoint y: 129, endPoint x: 106, endPoint y: 108, distance: 36.7
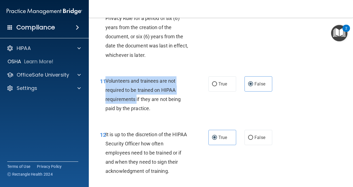
click at [106, 108] on span "Volunteers and trainees are not required to be trained on HIPAA requirements if…" at bounding box center [143, 95] width 75 height 34
drag, startPoint x: 106, startPoint y: 108, endPoint x: 114, endPoint y: 108, distance: 8.3
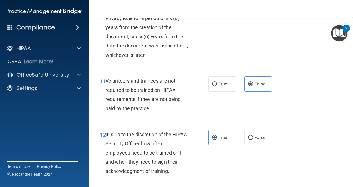
drag, startPoint x: 114, startPoint y: 108, endPoint x: 160, endPoint y: 101, distance: 47.2
click at [161, 101] on div "11 Volunteers and trainees are not required to be trained on HIPAA requirements…" at bounding box center [221, 96] width 250 height 54
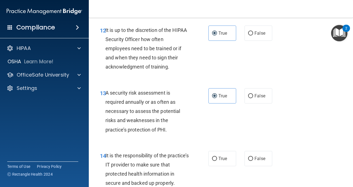
scroll to position [808, 0]
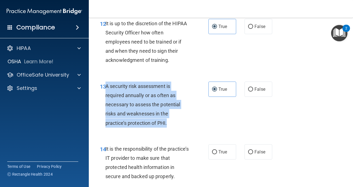
drag, startPoint x: 105, startPoint y: 114, endPoint x: 170, endPoint y: 156, distance: 78.1
click at [170, 130] on div "13 A security risk assessment is required annually or as often as necessary to …" at bounding box center [154, 106] width 125 height 49
drag, startPoint x: 170, startPoint y: 156, endPoint x: 168, endPoint y: 153, distance: 3.8
click at [169, 128] on div "A security risk assessment is required annually or as often as necessary to ass…" at bounding box center [150, 105] width 88 height 46
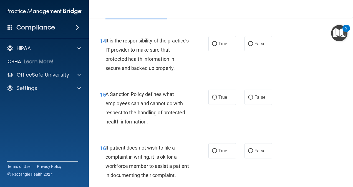
scroll to position [947, 0]
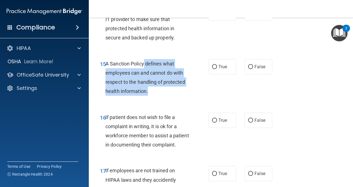
drag, startPoint x: 144, startPoint y: 93, endPoint x: 167, endPoint y: 118, distance: 34.6
click at [167, 96] on div "A Sanction Policy defines what employees can and cannot do with respect to the …" at bounding box center [150, 77] width 88 height 37
drag, startPoint x: 167, startPoint y: 118, endPoint x: 165, endPoint y: 124, distance: 6.3
click at [165, 99] on div "15 A Sanction Policy defines what employees can and cannot do with respect to t…" at bounding box center [154, 79] width 125 height 40
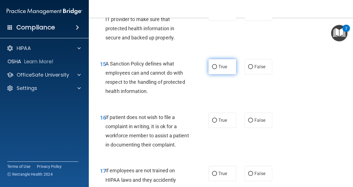
click at [209, 74] on label "True" at bounding box center [223, 66] width 28 height 15
click at [212, 69] on input "True" at bounding box center [214, 67] width 5 height 4
radio input "true"
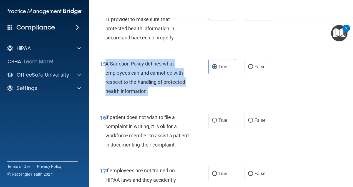
drag, startPoint x: 106, startPoint y: 91, endPoint x: 158, endPoint y: 124, distance: 61.5
click at [158, 99] on div "15 A Sanction Policy defines what employees can and cannot do with respect to t…" at bounding box center [154, 79] width 125 height 40
drag, startPoint x: 158, startPoint y: 124, endPoint x: 121, endPoint y: 98, distance: 45.0
click at [250, 69] on input "False" at bounding box center [250, 67] width 5 height 4
radio input "true"
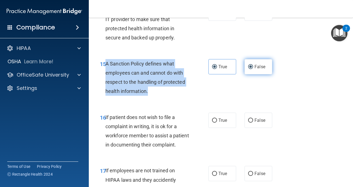
radio input "false"
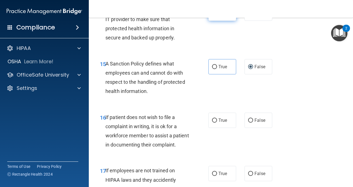
click at [221, 21] on label "True" at bounding box center [223, 13] width 28 height 15
click at [217, 16] on input "True" at bounding box center [214, 13] width 5 height 4
radio input "true"
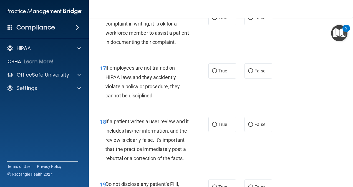
scroll to position [1086, 0]
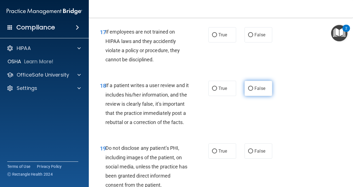
click at [258, 96] on label "False" at bounding box center [259, 88] width 28 height 15
click at [253, 91] on input "False" at bounding box center [250, 89] width 5 height 4
radio input "true"
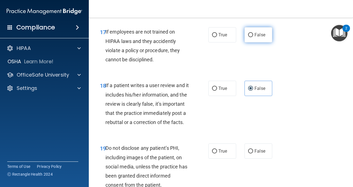
drag, startPoint x: 241, startPoint y: 77, endPoint x: 244, endPoint y: 77, distance: 3.3
click at [244, 42] on div "True False" at bounding box center [242, 34] width 67 height 15
click at [245, 42] on label "False" at bounding box center [259, 34] width 28 height 15
click at [248, 37] on input "False" at bounding box center [250, 35] width 5 height 4
radio input "true"
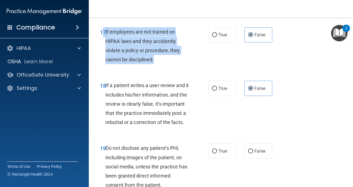
drag, startPoint x: 158, startPoint y: 94, endPoint x: 104, endPoint y: 69, distance: 59.2
click at [104, 67] on div "17 If employees are not trained on HIPAA laws and they accidently violate a pol…" at bounding box center [154, 47] width 125 height 40
drag, startPoint x: 104, startPoint y: 69, endPoint x: 123, endPoint y: 79, distance: 21.8
click at [122, 62] on span "If employees are not trained on HIPAA laws and they accidently violate a policy…" at bounding box center [143, 46] width 75 height 34
click at [158, 64] on div "If employees are not trained on HIPAA laws and they accidently violate a policy…" at bounding box center [150, 45] width 88 height 37
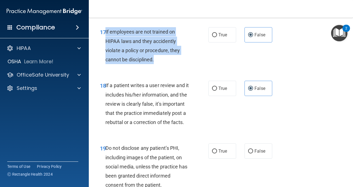
drag, startPoint x: 152, startPoint y: 95, endPoint x: 106, endPoint y: 68, distance: 53.6
click at [106, 64] on div "If employees are not trained on HIPAA laws and they accidently violate a policy…" at bounding box center [150, 45] width 88 height 37
drag, startPoint x: 106, startPoint y: 68, endPoint x: 117, endPoint y: 76, distance: 13.9
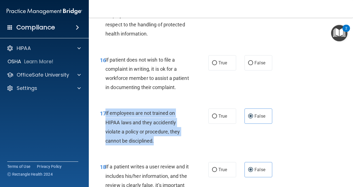
scroll to position [1002, 0]
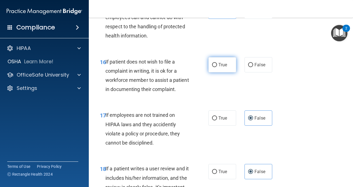
click at [219, 67] on span "True" at bounding box center [223, 64] width 9 height 5
click at [217, 67] on input "True" at bounding box center [214, 65] width 5 height 4
radio input "true"
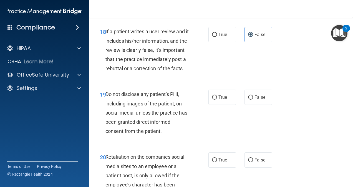
scroll to position [1149, 0]
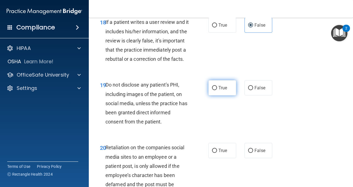
click at [214, 96] on label "True" at bounding box center [223, 87] width 28 height 15
click at [214, 90] on input "True" at bounding box center [214, 88] width 5 height 4
radio input "true"
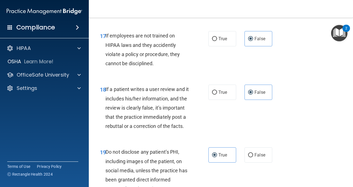
scroll to position [1066, 0]
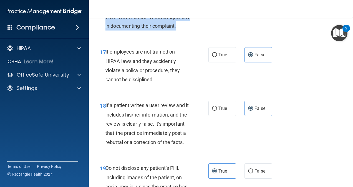
drag, startPoint x: 139, startPoint y: 67, endPoint x: 106, endPoint y: 27, distance: 52.7
click at [106, 27] on div "If patient does not wish to file a complaint in writing, it is ok for a workfor…" at bounding box center [150, 12] width 88 height 37
drag, startPoint x: 106, startPoint y: 27, endPoint x: 122, endPoint y: 56, distance: 33.2
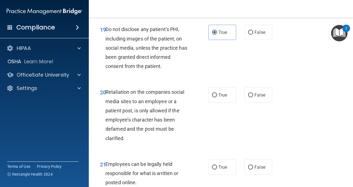
scroll to position [1260, 0]
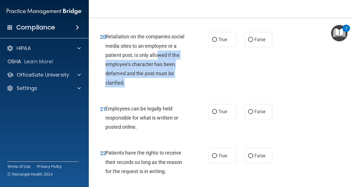
drag, startPoint x: 157, startPoint y: 98, endPoint x: 150, endPoint y: 128, distance: 30.3
click at [150, 87] on div "Retaliation on the companies social media sites to an employee or a patient pos…" at bounding box center [150, 59] width 88 height 55
drag, startPoint x: 150, startPoint y: 128, endPoint x: 157, endPoint y: 129, distance: 7.4
click at [157, 87] on div "Retaliation on the companies social media sites to an employee or a patient pos…" at bounding box center [150, 59] width 88 height 55
click at [168, 87] on div "Retaliation on the companies social media sites to an employee or a patient pos…" at bounding box center [150, 59] width 88 height 55
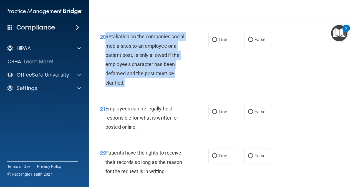
drag, startPoint x: 145, startPoint y: 127, endPoint x: 106, endPoint y: 83, distance: 59.0
click at [106, 83] on div "Retaliation on the companies social media sites to an employee or a patient pos…" at bounding box center [150, 59] width 88 height 55
drag, startPoint x: 106, startPoint y: 83, endPoint x: 147, endPoint y: 94, distance: 43.4
drag, startPoint x: 147, startPoint y: 94, endPoint x: 132, endPoint y: 102, distance: 17.4
click at [132, 86] on span "Retaliation on the companies social media sites to an employee or a patient pos…" at bounding box center [145, 60] width 79 height 52
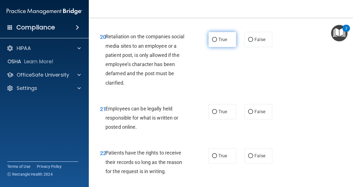
click at [217, 47] on label "True" at bounding box center [223, 39] width 28 height 15
click at [217, 42] on input "True" at bounding box center [214, 40] width 5 height 4
radio input "true"
click at [230, 119] on label "True" at bounding box center [223, 111] width 28 height 15
click at [217, 114] on input "True" at bounding box center [214, 112] width 5 height 4
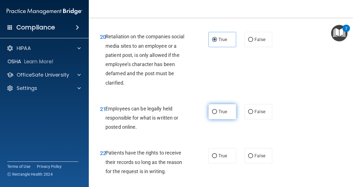
radio input "true"
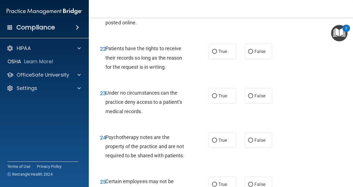
scroll to position [1399, 0]
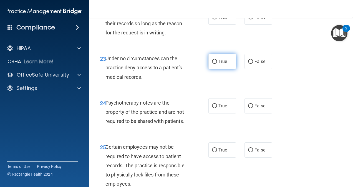
click at [216, 69] on label "True" at bounding box center [223, 61] width 28 height 15
click at [216, 64] on input "True" at bounding box center [214, 62] width 5 height 4
radio input "true"
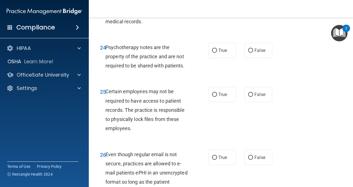
scroll to position [1482, 0]
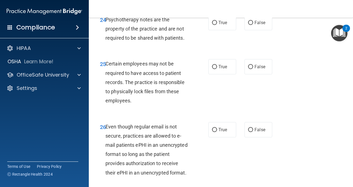
drag, startPoint x: 143, startPoint y: 41, endPoint x: 106, endPoint y: 24, distance: 40.5
click at [215, 30] on label "True" at bounding box center [223, 22] width 28 height 15
click at [215, 25] on input "True" at bounding box center [214, 23] width 5 height 4
radio input "true"
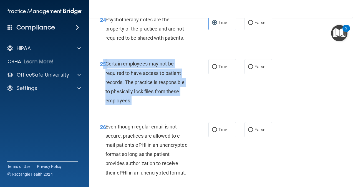
drag, startPoint x: 149, startPoint y: 150, endPoint x: 103, endPoint y: 111, distance: 60.8
click at [103, 108] on div "25 Certain employees may not be required to have access to patient records. The…" at bounding box center [154, 83] width 125 height 49
drag, startPoint x: 103, startPoint y: 111, endPoint x: 110, endPoint y: 111, distance: 7.3
click at [110, 104] on span "Certain employees may not be required to have access to patient records. The pr…" at bounding box center [145, 82] width 79 height 43
click at [108, 104] on span "Certain employees may not be required to have access to patient records. The pr…" at bounding box center [145, 82] width 79 height 43
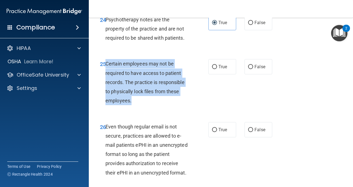
drag, startPoint x: 107, startPoint y: 110, endPoint x: 139, endPoint y: 152, distance: 52.8
click at [139, 108] on div "25 Certain employees may not be required to have access to patient records. The…" at bounding box center [154, 83] width 125 height 49
drag, startPoint x: 139, startPoint y: 152, endPoint x: 128, endPoint y: 125, distance: 28.7
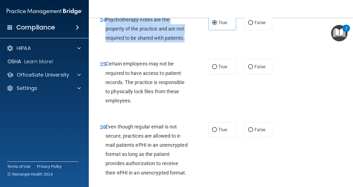
drag, startPoint x: 192, startPoint y: 87, endPoint x: 107, endPoint y: 67, distance: 87.2
click at [107, 46] on div "24 Psychotherapy notes are the property of the practice and are not required to…" at bounding box center [154, 30] width 125 height 31
drag, startPoint x: 107, startPoint y: 67, endPoint x: 124, endPoint y: 72, distance: 17.7
click at [212, 69] on input "True" at bounding box center [214, 67] width 5 height 4
radio input "true"
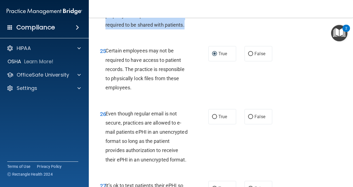
scroll to position [1538, 0]
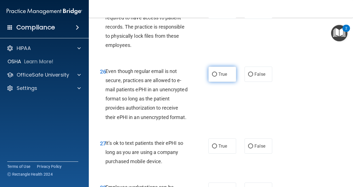
click at [212, 77] on input "True" at bounding box center [214, 74] width 5 height 4
radio input "true"
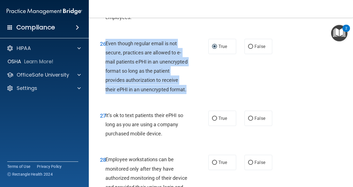
drag, startPoint x: 129, startPoint y: 148, endPoint x: 107, endPoint y: 88, distance: 63.6
click at [107, 88] on div "Even though regular email is not secure, practices are allowed to e-mail patien…" at bounding box center [150, 66] width 88 height 55
drag, startPoint x: 107, startPoint y: 88, endPoint x: 113, endPoint y: 90, distance: 6.9
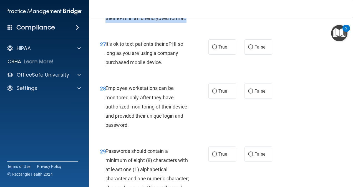
scroll to position [1649, 0]
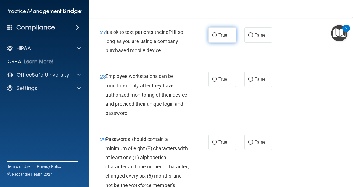
click at [219, 38] on span "True" at bounding box center [223, 34] width 9 height 5
click at [217, 37] on input "True" at bounding box center [214, 35] width 5 height 4
radio input "true"
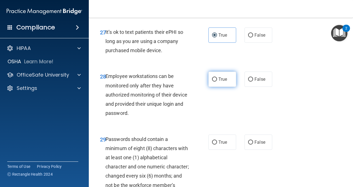
click at [225, 87] on label "True" at bounding box center [223, 79] width 28 height 15
click at [217, 82] on input "True" at bounding box center [214, 79] width 5 height 4
radio input "true"
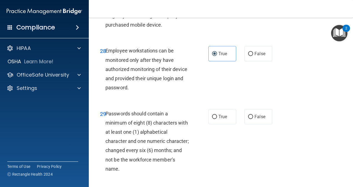
scroll to position [1676, 0]
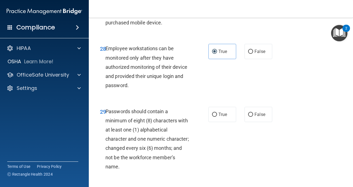
drag, startPoint x: 170, startPoint y: 78, endPoint x: 126, endPoint y: 60, distance: 48.6
click at [126, 27] on div "It’s ok to text patients their ePHI so long as you are using a company purchase…" at bounding box center [150, 14] width 88 height 28
click at [250, 59] on label "False" at bounding box center [259, 51] width 28 height 15
click at [250, 54] on input "False" at bounding box center [250, 52] width 5 height 4
radio input "true"
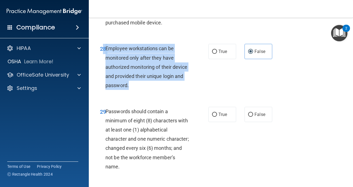
drag, startPoint x: 104, startPoint y: 102, endPoint x: 157, endPoint y: 144, distance: 67.2
click at [157, 93] on div "28 Employee workstations can be monitored only after they have authorized monit…" at bounding box center [154, 68] width 125 height 49
drag, startPoint x: 157, startPoint y: 144, endPoint x: 165, endPoint y: 140, distance: 8.8
click at [165, 90] on div "Employee workstations can be monitored only after they have authorized monitori…" at bounding box center [150, 67] width 88 height 46
click at [155, 90] on div "Employee workstations can be monitored only after they have authorized monitori…" at bounding box center [150, 67] width 88 height 46
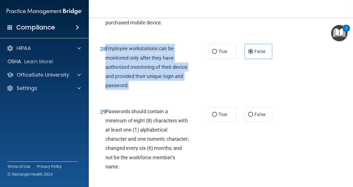
drag, startPoint x: 151, startPoint y: 140, endPoint x: 106, endPoint y: 107, distance: 55.8
click at [106, 90] on div "Employee workstations can be monitored only after they have authorized monitori…" at bounding box center [150, 67] width 88 height 46
drag, startPoint x: 106, startPoint y: 107, endPoint x: 127, endPoint y: 116, distance: 22.8
click at [212, 54] on input "True" at bounding box center [214, 52] width 5 height 4
radio input "true"
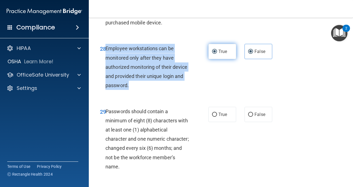
radio input "false"
drag, startPoint x: 168, startPoint y: 79, endPoint x: 105, endPoint y: 58, distance: 66.7
click at [105, 30] on div "27 It’s ok to text patients their ePHI so long as you are using a company purch…" at bounding box center [154, 15] width 125 height 31
drag, startPoint x: 105, startPoint y: 58, endPoint x: 122, endPoint y: 65, distance: 18.6
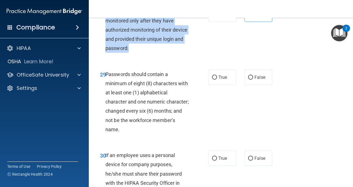
scroll to position [1709, 0]
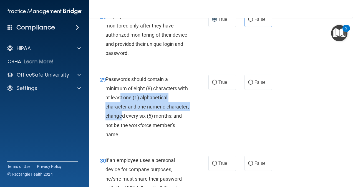
drag, startPoint x: 130, startPoint y: 151, endPoint x: 147, endPoint y: 170, distance: 25.0
click at [147, 137] on span "Passwords should contain a minimum of eight (8) characters with at least one (1…" at bounding box center [148, 106] width 84 height 61
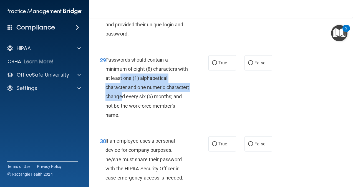
scroll to position [1736, 0]
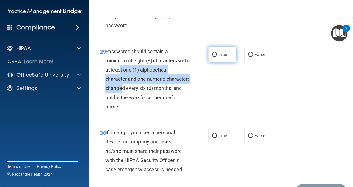
click at [212, 57] on input "True" at bounding box center [214, 55] width 5 height 4
radio input "true"
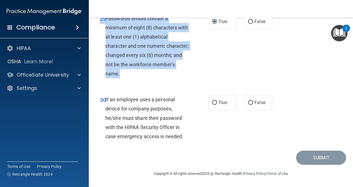
scroll to position [1804, 0]
drag, startPoint x: 144, startPoint y: 75, endPoint x: 106, endPoint y: 40, distance: 52.1
click at [106, 40] on div "Passwords should contain a minimum of eight (8) characters with at least one (1…" at bounding box center [150, 46] width 88 height 65
drag, startPoint x: 106, startPoint y: 40, endPoint x: 130, endPoint y: 53, distance: 27.2
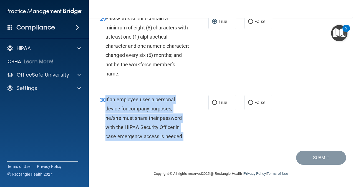
drag, startPoint x: 189, startPoint y: 156, endPoint x: 105, endPoint y: 120, distance: 91.0
click at [106, 120] on div "If an employee uses a personal device for company purposes, he/she must share t…" at bounding box center [150, 118] width 88 height 46
drag, startPoint x: 105, startPoint y: 120, endPoint x: 144, endPoint y: 135, distance: 41.8
click at [212, 105] on input "True" at bounding box center [214, 103] width 5 height 4
radio input "true"
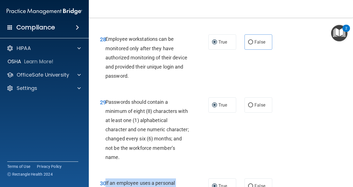
scroll to position [1825, 0]
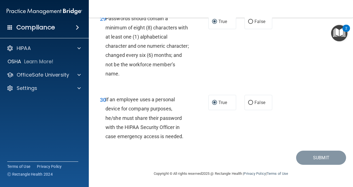
click at [214, 152] on div "Submit" at bounding box center [221, 158] width 250 height 14
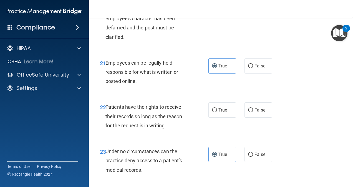
scroll to position [1297, 0]
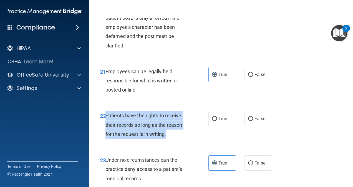
drag, startPoint x: 163, startPoint y: 182, endPoint x: 106, endPoint y: 164, distance: 59.5
click at [106, 139] on div "Patients have the rights to receive their records so long as the reason for the…" at bounding box center [150, 125] width 88 height 28
drag, startPoint x: 106, startPoint y: 164, endPoint x: 115, endPoint y: 167, distance: 8.9
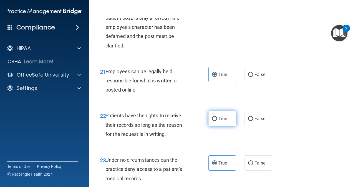
click at [221, 126] on label "True" at bounding box center [223, 118] width 28 height 15
click at [217, 121] on input "True" at bounding box center [214, 119] width 5 height 4
radio input "true"
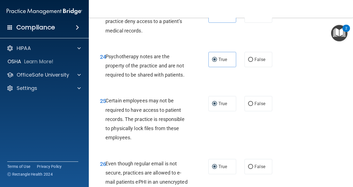
scroll to position [1825, 0]
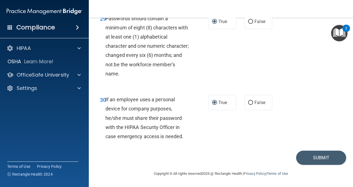
drag, startPoint x: 329, startPoint y: 92, endPoint x: 317, endPoint y: 123, distance: 33.5
click at [317, 124] on div "30 If an employee uses a personal device for company purposes, he/she must shar…" at bounding box center [221, 119] width 250 height 63
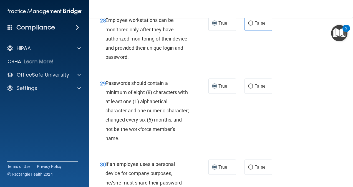
scroll to position [1714, 0]
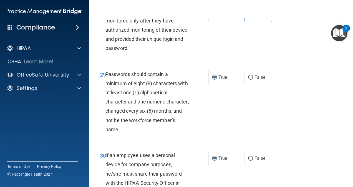
drag, startPoint x: 195, startPoint y: 139, endPoint x: 207, endPoint y: 165, distance: 29.1
click at [207, 137] on div "29 Passwords should contain a minimum of eight (8) characters with at least one…" at bounding box center [154, 103] width 125 height 67
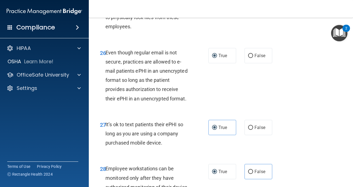
scroll to position [1519, 0]
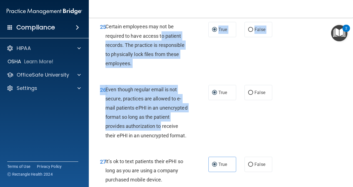
drag, startPoint x: 162, startPoint y: 86, endPoint x: 179, endPoint y: 170, distance: 86.3
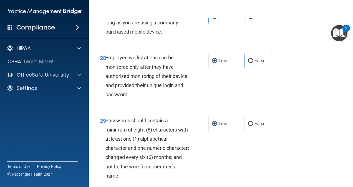
scroll to position [1825, 0]
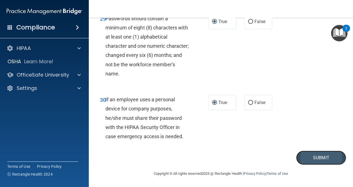
click at [314, 162] on button "Submit" at bounding box center [321, 158] width 50 height 14
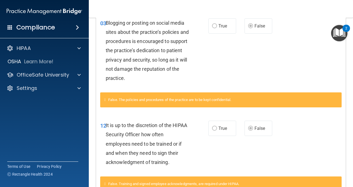
scroll to position [202, 0]
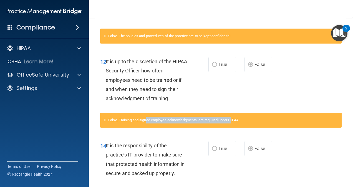
drag, startPoint x: 147, startPoint y: 120, endPoint x: 234, endPoint y: 123, distance: 86.7
click at [234, 123] on div "False. Training and signed employee acknowledgments, are required under HIPAA." at bounding box center [221, 120] width 242 height 15
drag, startPoint x: 234, startPoint y: 123, endPoint x: 304, endPoint y: 152, distance: 75.8
click at [304, 152] on div "14 It is the responsibility of the practice’s IT provider to make sure that pro…" at bounding box center [221, 161] width 250 height 54
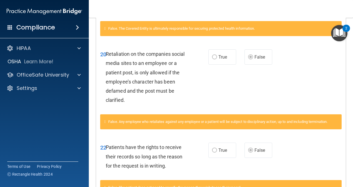
scroll to position [396, 0]
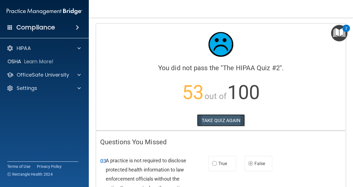
click at [234, 118] on button "TAKE QUIZ AGAIN" at bounding box center [221, 120] width 48 height 12
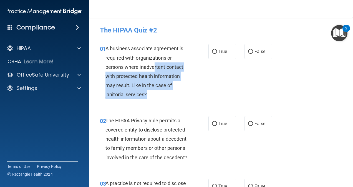
drag, startPoint x: 153, startPoint y: 69, endPoint x: 170, endPoint y: 99, distance: 35.3
click at [170, 99] on div "01 A business associate agreement is required with organizations or persons whe…" at bounding box center [154, 73] width 125 height 58
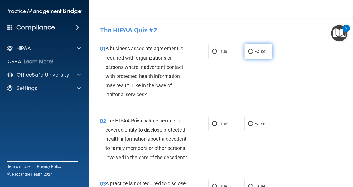
drag, startPoint x: 170, startPoint y: 99, endPoint x: 252, endPoint y: 54, distance: 93.2
click at [252, 54] on label "False" at bounding box center [259, 51] width 28 height 15
click at [252, 54] on input "False" at bounding box center [250, 52] width 5 height 4
radio input "true"
click at [219, 121] on span "True" at bounding box center [223, 123] width 9 height 5
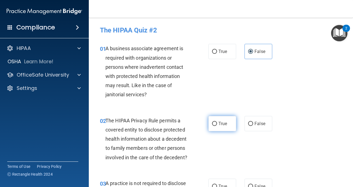
click at [217, 122] on input "True" at bounding box center [214, 124] width 5 height 4
radio input "true"
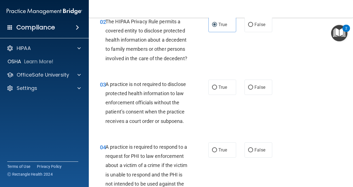
scroll to position [111, 0]
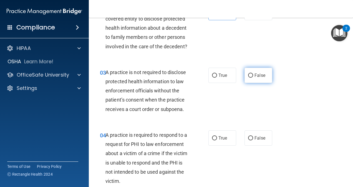
click at [248, 78] on input "False" at bounding box center [250, 76] width 5 height 4
radio input "true"
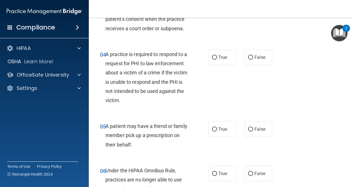
scroll to position [194, 0]
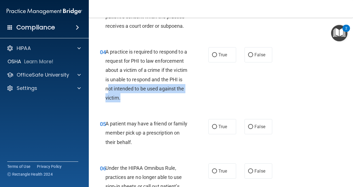
drag, startPoint x: 159, startPoint y: 99, endPoint x: 185, endPoint y: 109, distance: 27.5
click at [185, 102] on div "A practice is required to respond to a request for PHI to law enforcement about…" at bounding box center [150, 74] width 88 height 55
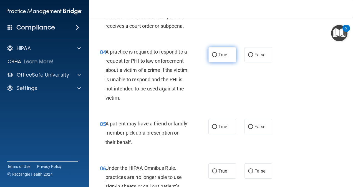
click at [223, 57] on span "True" at bounding box center [223, 54] width 9 height 5
click at [217, 57] on input "True" at bounding box center [214, 55] width 5 height 4
radio input "true"
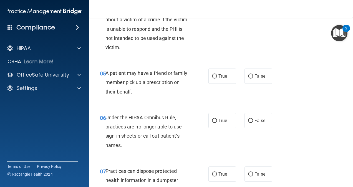
scroll to position [250, 0]
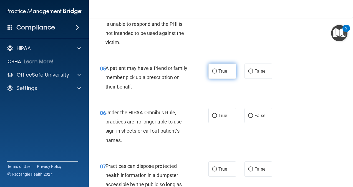
click at [212, 74] on input "True" at bounding box center [214, 71] width 5 height 4
radio input "true"
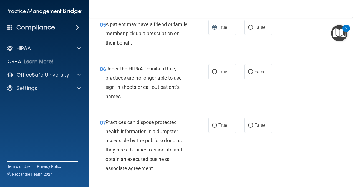
scroll to position [305, 0]
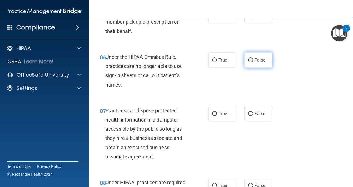
click at [253, 68] on label "False" at bounding box center [259, 59] width 28 height 15
click at [253, 62] on input "False" at bounding box center [250, 60] width 5 height 4
radio input "true"
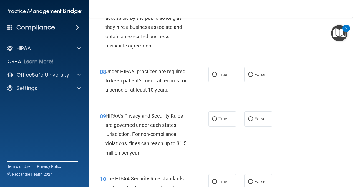
scroll to position [333, 0]
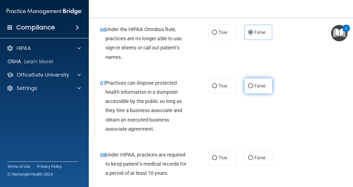
click at [251, 94] on label "False" at bounding box center [259, 85] width 28 height 15
click at [251, 88] on input "False" at bounding box center [250, 86] width 5 height 4
radio input "true"
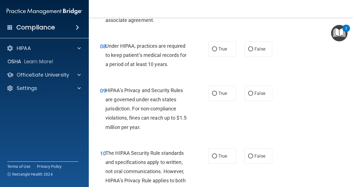
scroll to position [444, 0]
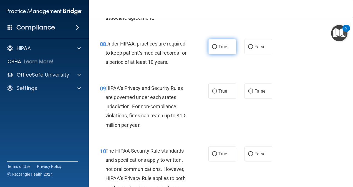
click at [211, 54] on label "True" at bounding box center [223, 46] width 28 height 15
click at [212, 49] on input "True" at bounding box center [214, 47] width 5 height 4
radio input "true"
click at [249, 94] on input "False" at bounding box center [250, 91] width 5 height 4
radio input "true"
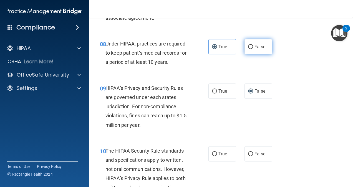
click at [245, 54] on label "False" at bounding box center [259, 46] width 28 height 15
click at [248, 49] on input "False" at bounding box center [250, 47] width 5 height 4
radio input "true"
radio input "false"
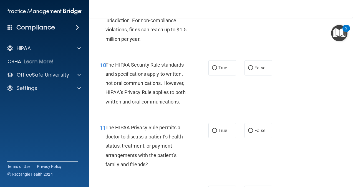
scroll to position [555, 0]
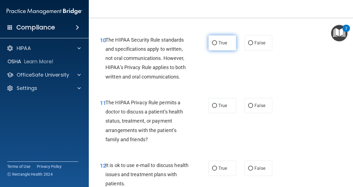
click at [219, 46] on span "True" at bounding box center [223, 42] width 9 height 5
click at [217, 45] on input "True" at bounding box center [214, 43] width 5 height 4
radio input "true"
click at [219, 108] on label "True" at bounding box center [223, 105] width 28 height 15
click at [217, 108] on input "True" at bounding box center [214, 106] width 5 height 4
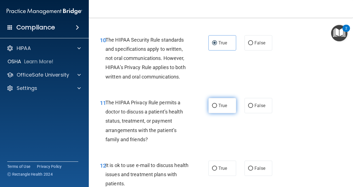
radio input "true"
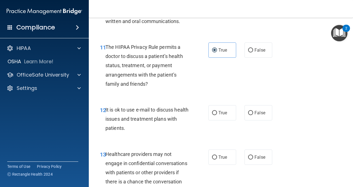
scroll to position [666, 0]
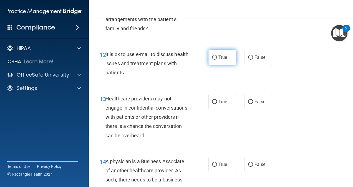
click at [209, 65] on label "True" at bounding box center [223, 57] width 28 height 15
click at [212, 60] on input "True" at bounding box center [214, 58] width 5 height 4
radio input "true"
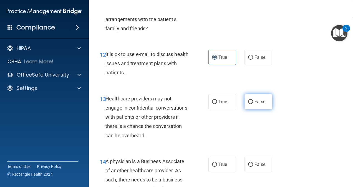
click at [251, 109] on label "False" at bounding box center [259, 101] width 28 height 15
click at [251, 104] on input "False" at bounding box center [250, 102] width 5 height 4
radio input "true"
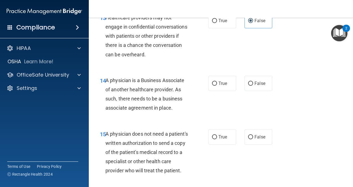
scroll to position [750, 0]
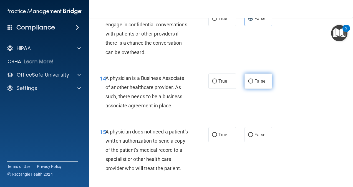
click at [246, 89] on label "False" at bounding box center [259, 81] width 28 height 15
click at [248, 84] on input "False" at bounding box center [250, 81] width 5 height 4
radio input "true"
click at [212, 137] on input "True" at bounding box center [214, 135] width 5 height 4
radio input "true"
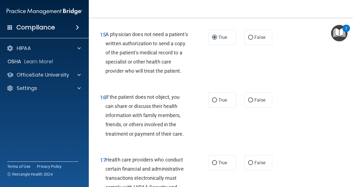
scroll to position [861, 0]
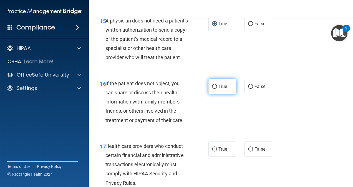
click at [210, 94] on label "True" at bounding box center [223, 86] width 28 height 15
click at [212, 89] on input "True" at bounding box center [214, 87] width 5 height 4
radio input "true"
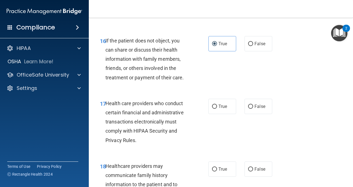
scroll to position [916, 0]
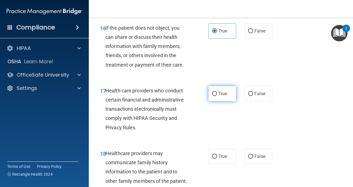
click at [213, 96] on input "True" at bounding box center [214, 94] width 5 height 4
radio input "true"
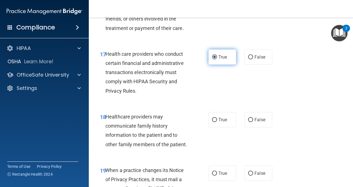
scroll to position [1000, 0]
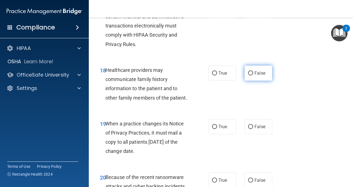
click at [245, 81] on label "False" at bounding box center [259, 73] width 28 height 15
click at [248, 76] on input "False" at bounding box center [250, 73] width 5 height 4
radio input "true"
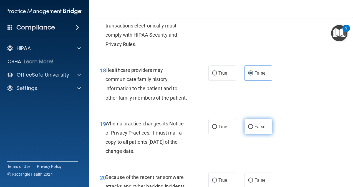
click at [249, 129] on input "False" at bounding box center [250, 127] width 5 height 4
radio input "true"
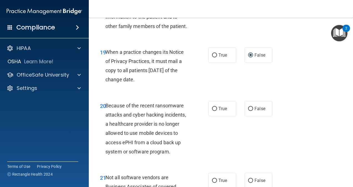
scroll to position [1083, 0]
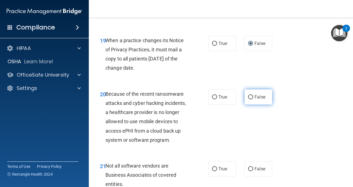
click at [258, 105] on label "False" at bounding box center [259, 96] width 28 height 15
click at [253, 99] on input "False" at bounding box center [250, 97] width 5 height 4
radio input "true"
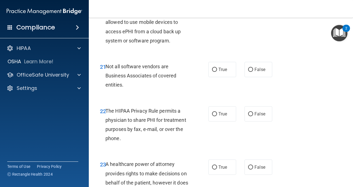
scroll to position [1194, 0]
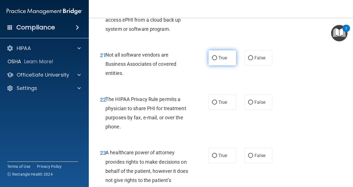
click at [211, 66] on label "True" at bounding box center [223, 57] width 28 height 15
click at [212, 60] on input "True" at bounding box center [214, 58] width 5 height 4
radio input "true"
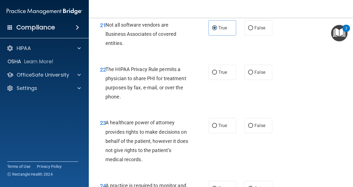
scroll to position [1222, 0]
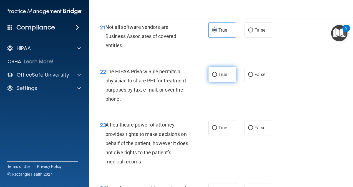
click at [215, 82] on label "True" at bounding box center [223, 74] width 28 height 15
click at [215, 77] on input "True" at bounding box center [214, 75] width 5 height 4
radio input "true"
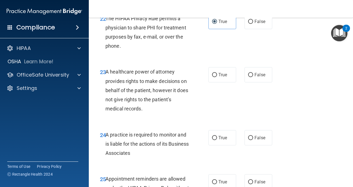
scroll to position [1277, 0]
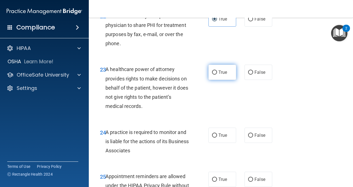
click at [226, 80] on label "True" at bounding box center [223, 72] width 28 height 15
click at [217, 75] on input "True" at bounding box center [214, 73] width 5 height 4
radio input "true"
click at [233, 143] on label "True" at bounding box center [223, 135] width 28 height 15
click at [217, 138] on input "True" at bounding box center [214, 136] width 5 height 4
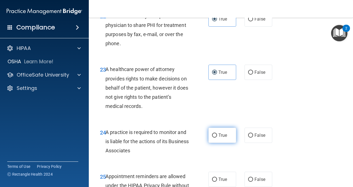
radio input "true"
click at [257, 138] on span "False" at bounding box center [260, 135] width 11 height 5
click at [253, 138] on input "False" at bounding box center [250, 136] width 5 height 4
radio input "true"
radio input "false"
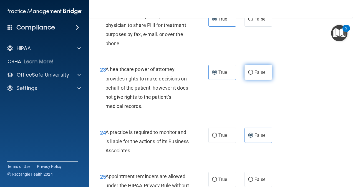
click at [255, 75] on span "False" at bounding box center [260, 72] width 11 height 5
click at [253, 75] on input "False" at bounding box center [250, 73] width 5 height 4
radio input "true"
radio input "false"
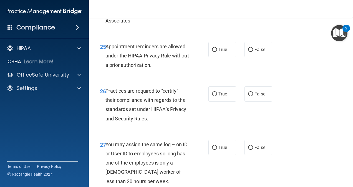
scroll to position [1416, 0]
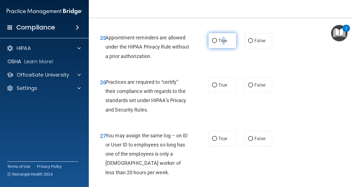
click at [221, 48] on label "True" at bounding box center [223, 40] width 28 height 15
click at [249, 93] on label "False" at bounding box center [259, 84] width 28 height 15
click at [249, 87] on input "False" at bounding box center [250, 85] width 5 height 4
radio input "true"
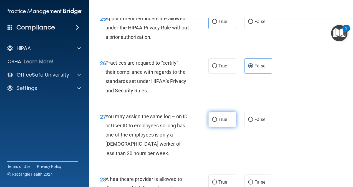
scroll to position [1444, 0]
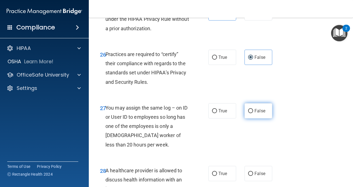
click at [255, 114] on span "False" at bounding box center [260, 110] width 11 height 5
click at [253, 113] on input "False" at bounding box center [250, 111] width 5 height 4
radio input "true"
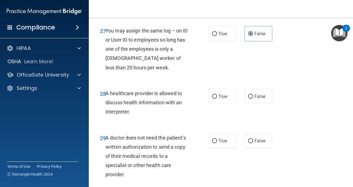
scroll to position [1555, 0]
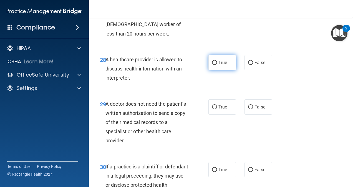
click at [223, 70] on label "True" at bounding box center [223, 62] width 28 height 15
click at [217, 65] on input "True" at bounding box center [214, 63] width 5 height 4
radio input "true"
click at [219, 110] on span "True" at bounding box center [223, 106] width 9 height 5
click at [217, 109] on input "True" at bounding box center [214, 107] width 5 height 4
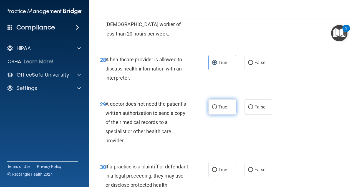
radio input "true"
drag, startPoint x: 107, startPoint y: 132, endPoint x: 164, endPoint y: 168, distance: 68.4
click at [164, 145] on div "A doctor does not need the patient’s written authorization to send a copy of th…" at bounding box center [150, 122] width 88 height 46
drag, startPoint x: 164, startPoint y: 168, endPoint x: 150, endPoint y: 161, distance: 16.1
copy span "A doctor does not need the patient’s written authorization to send a copy of th…"
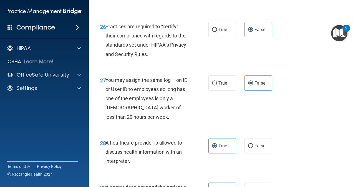
scroll to position [1416, 0]
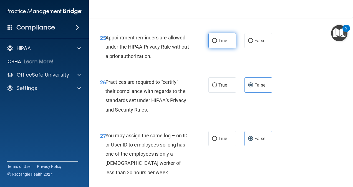
click at [219, 43] on span "True" at bounding box center [223, 40] width 9 height 5
click at [217, 43] on input "True" at bounding box center [214, 41] width 5 height 4
radio input "true"
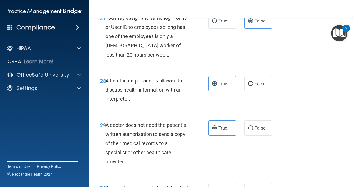
scroll to position [1555, 0]
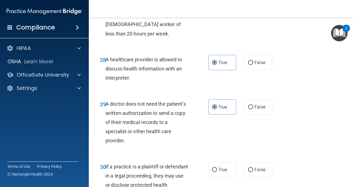
drag, startPoint x: 212, startPoint y: 91, endPoint x: 156, endPoint y: 67, distance: 61.3
click at [156, 41] on div "27 You may assign the same log – on ID or User ID to employees so long has one …" at bounding box center [154, 16] width 125 height 49
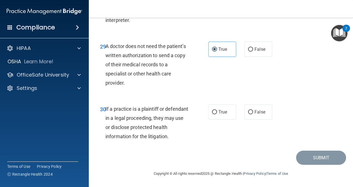
scroll to position [1640, 0]
click at [219, 109] on label "True" at bounding box center [223, 111] width 28 height 15
click at [217, 110] on input "True" at bounding box center [214, 112] width 5 height 4
radio input "true"
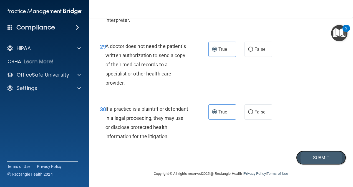
click at [320, 154] on button "Submit" at bounding box center [321, 158] width 50 height 14
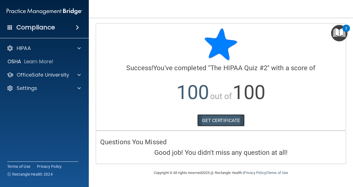
click at [224, 121] on link "GET CERTIFICATE" at bounding box center [220, 120] width 47 height 12
